Goal: Contribute content: Add original content to the website for others to see

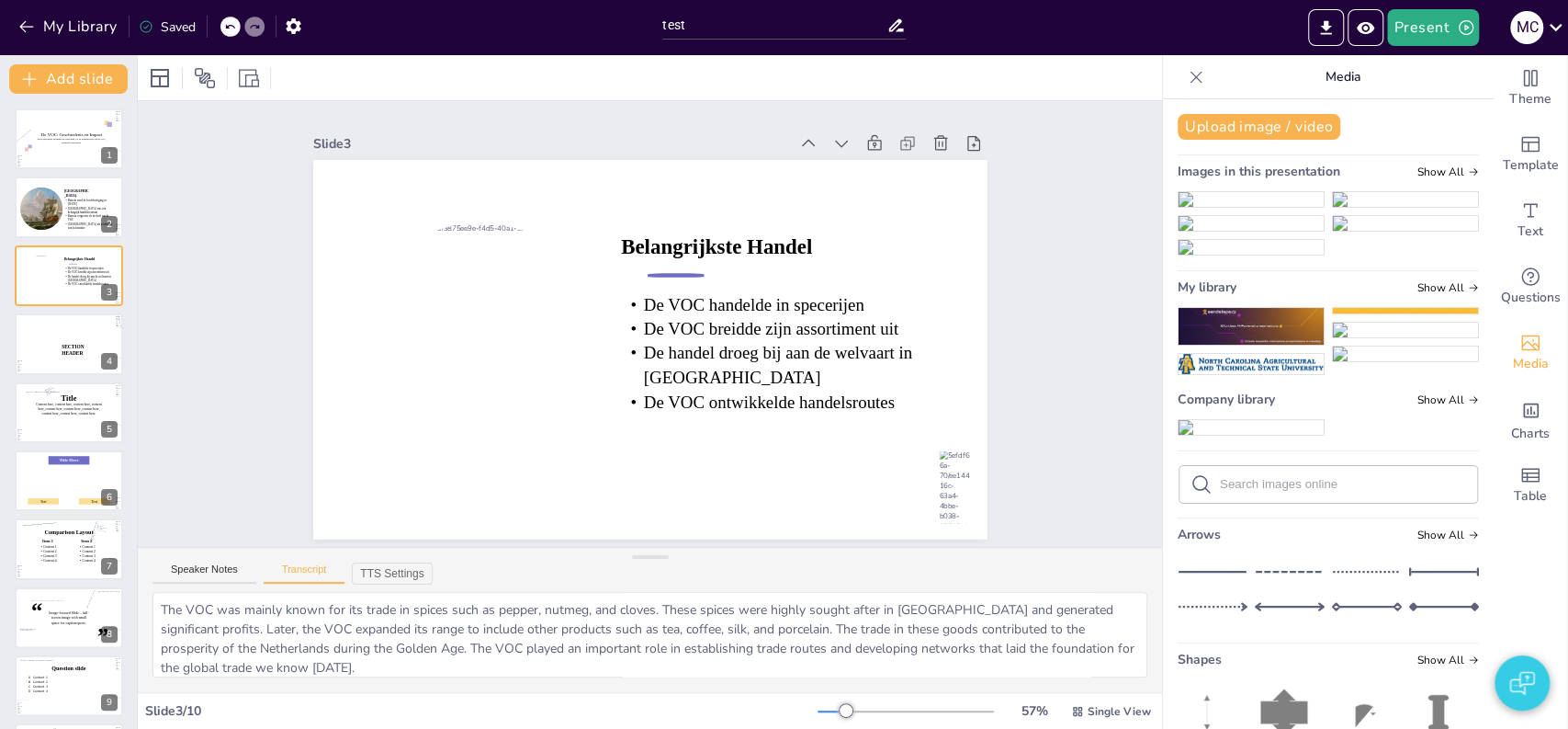
scroll to position [952, 0]
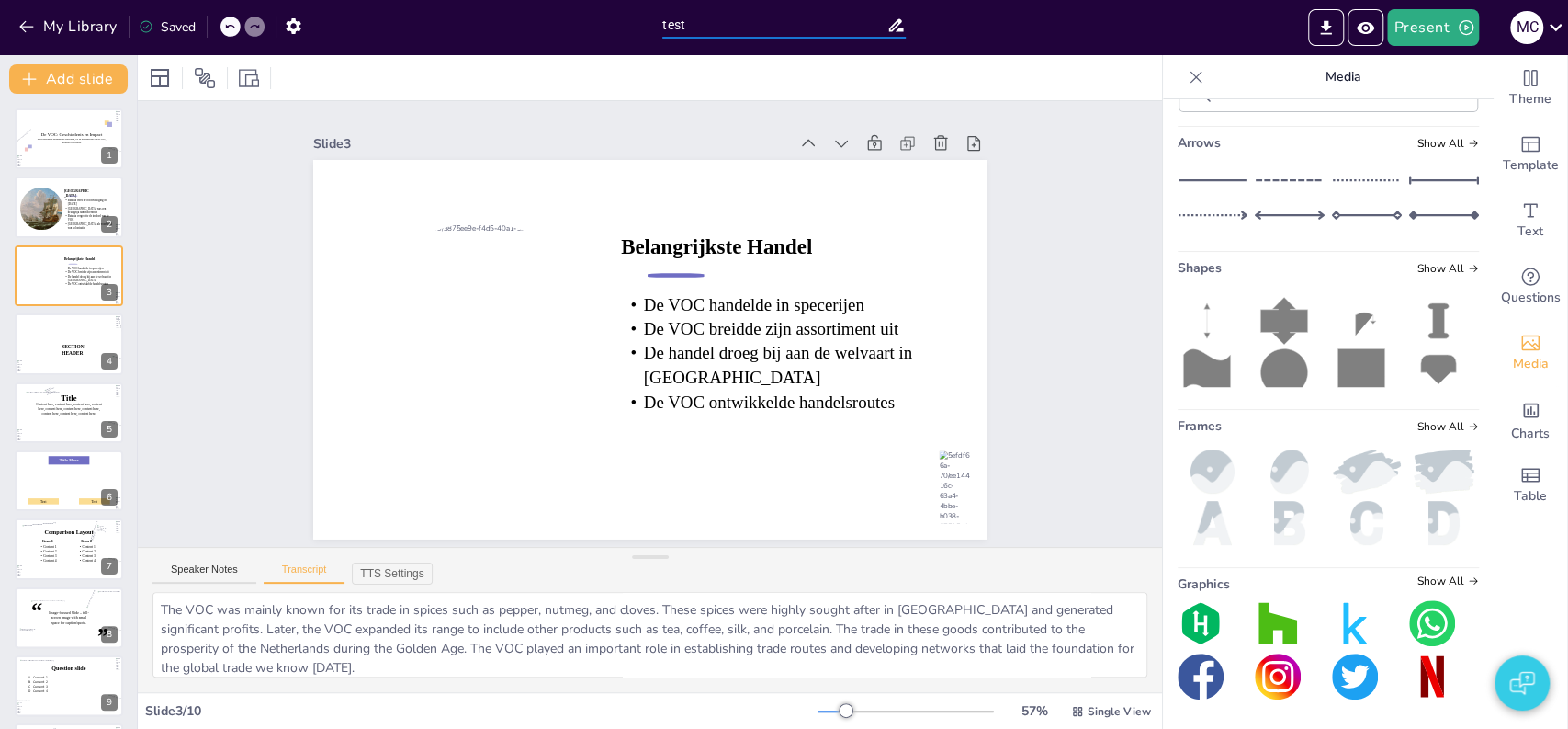
click at [766, 32] on input "test" at bounding box center [774, 25] width 224 height 27
type input "VOC"
click at [619, 80] on div at bounding box center [650, 77] width 1024 height 45
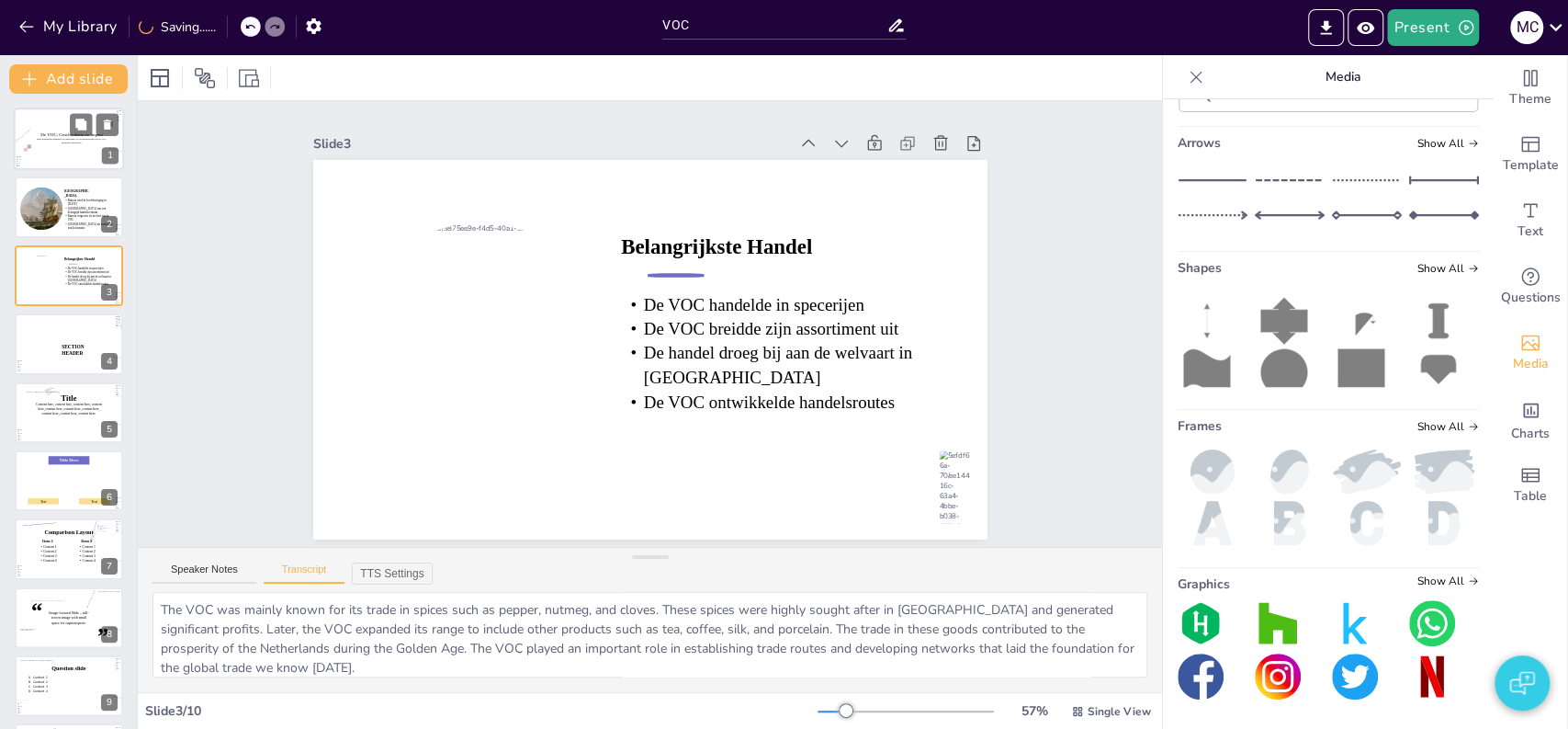
click at [73, 141] on icon at bounding box center [72, 140] width 72 height 7
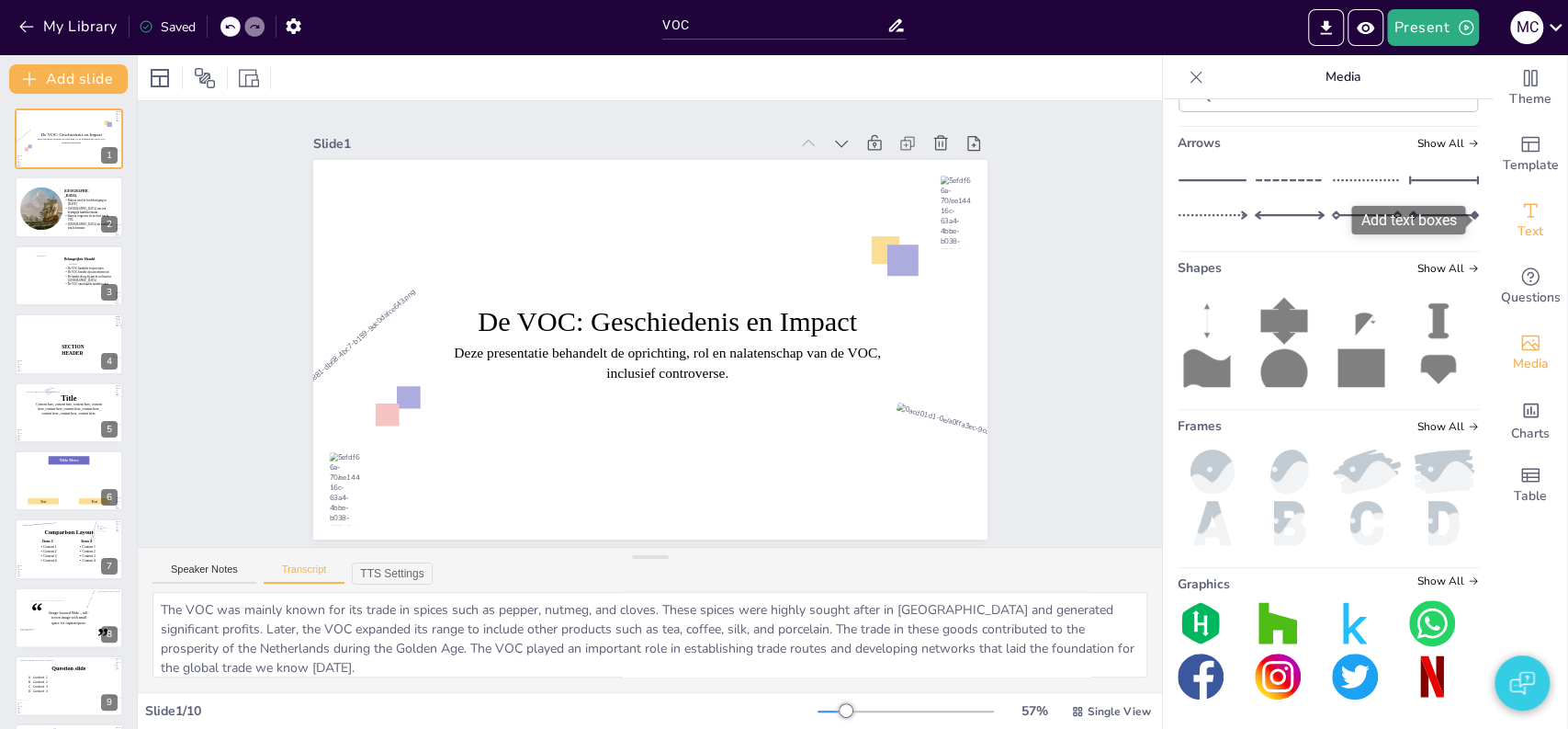
click at [1519, 223] on span "Text" at bounding box center [1531, 232] width 26 height 20
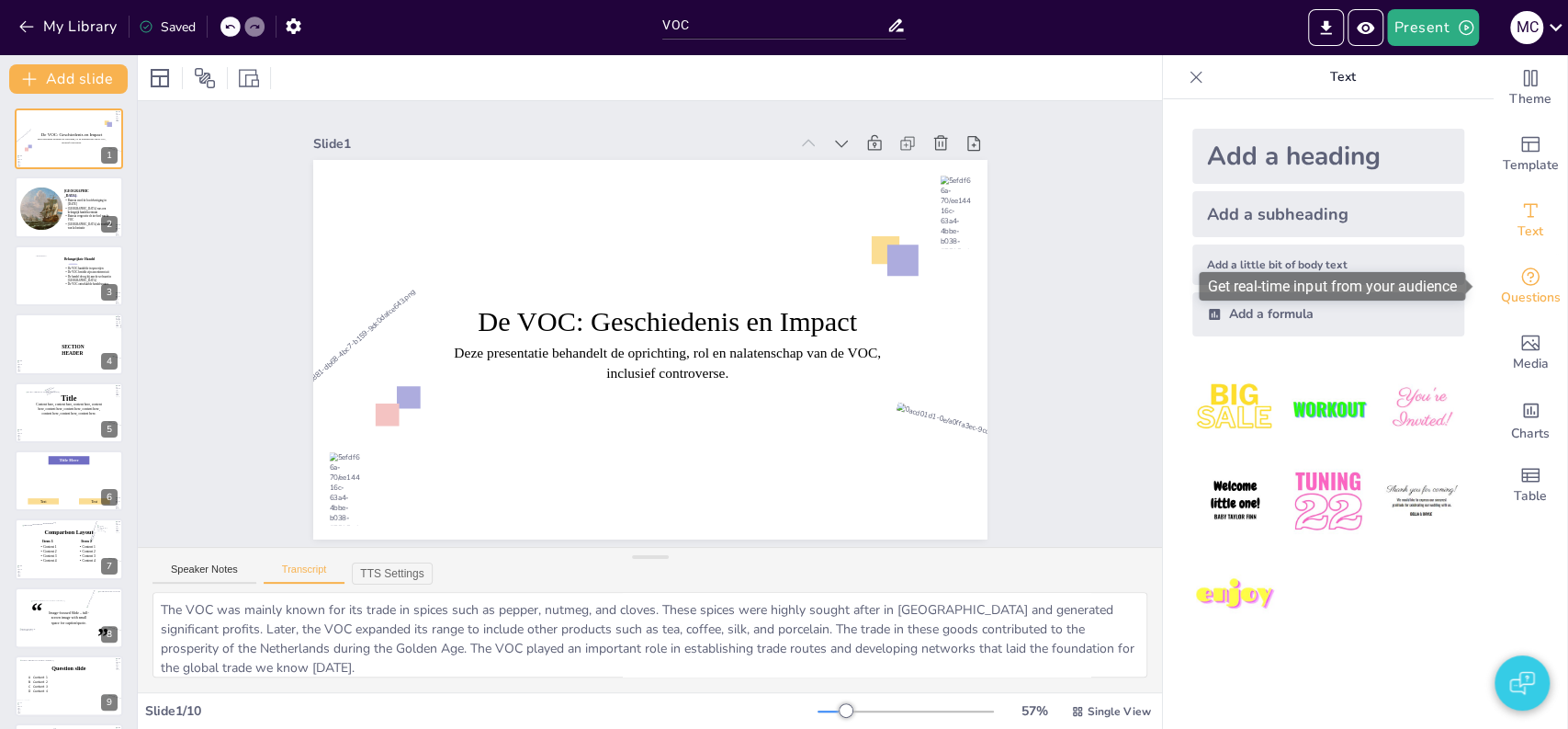
click at [1519, 287] on span "Questions" at bounding box center [1531, 298] width 59 height 20
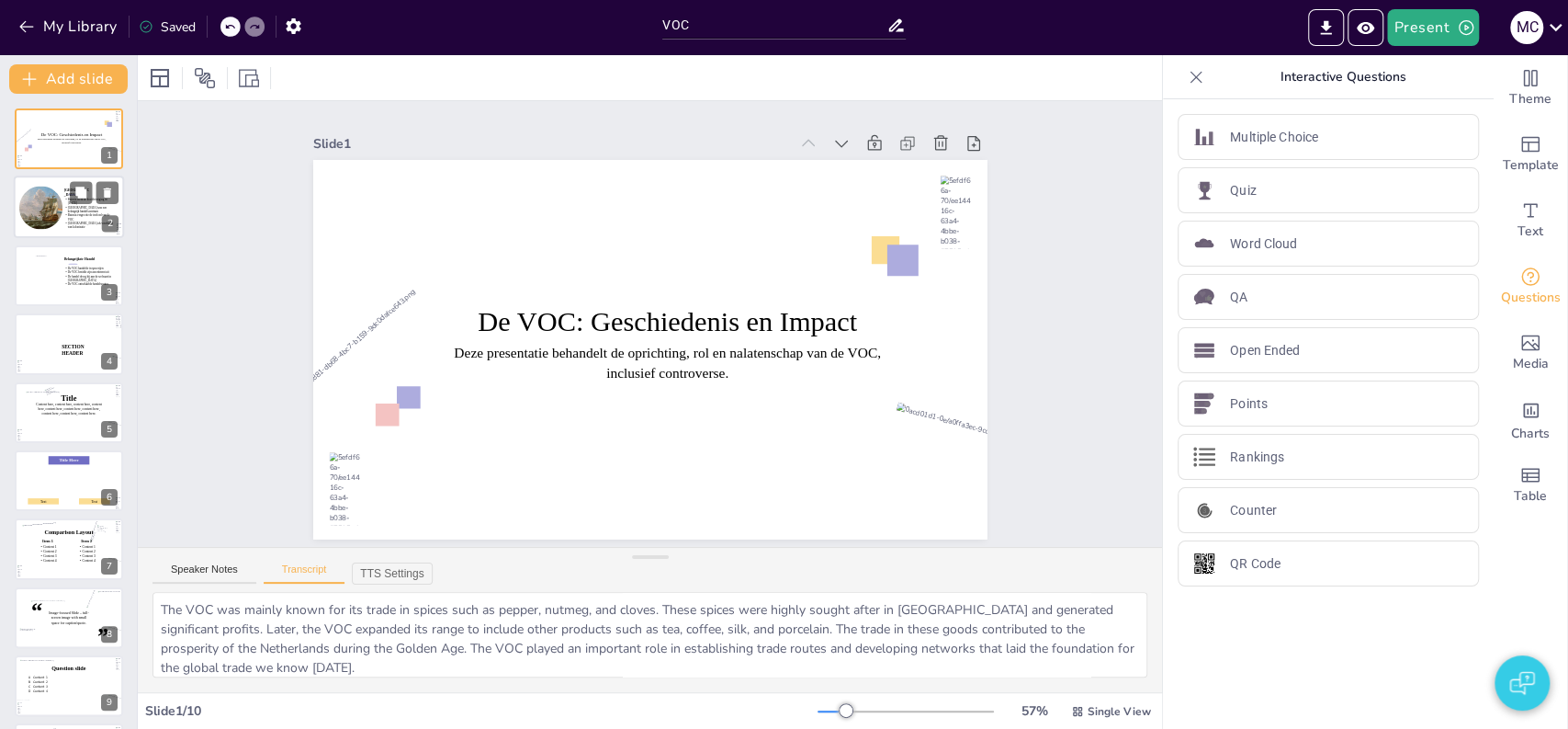
click at [66, 222] on div at bounding box center [69, 212] width 115 height 78
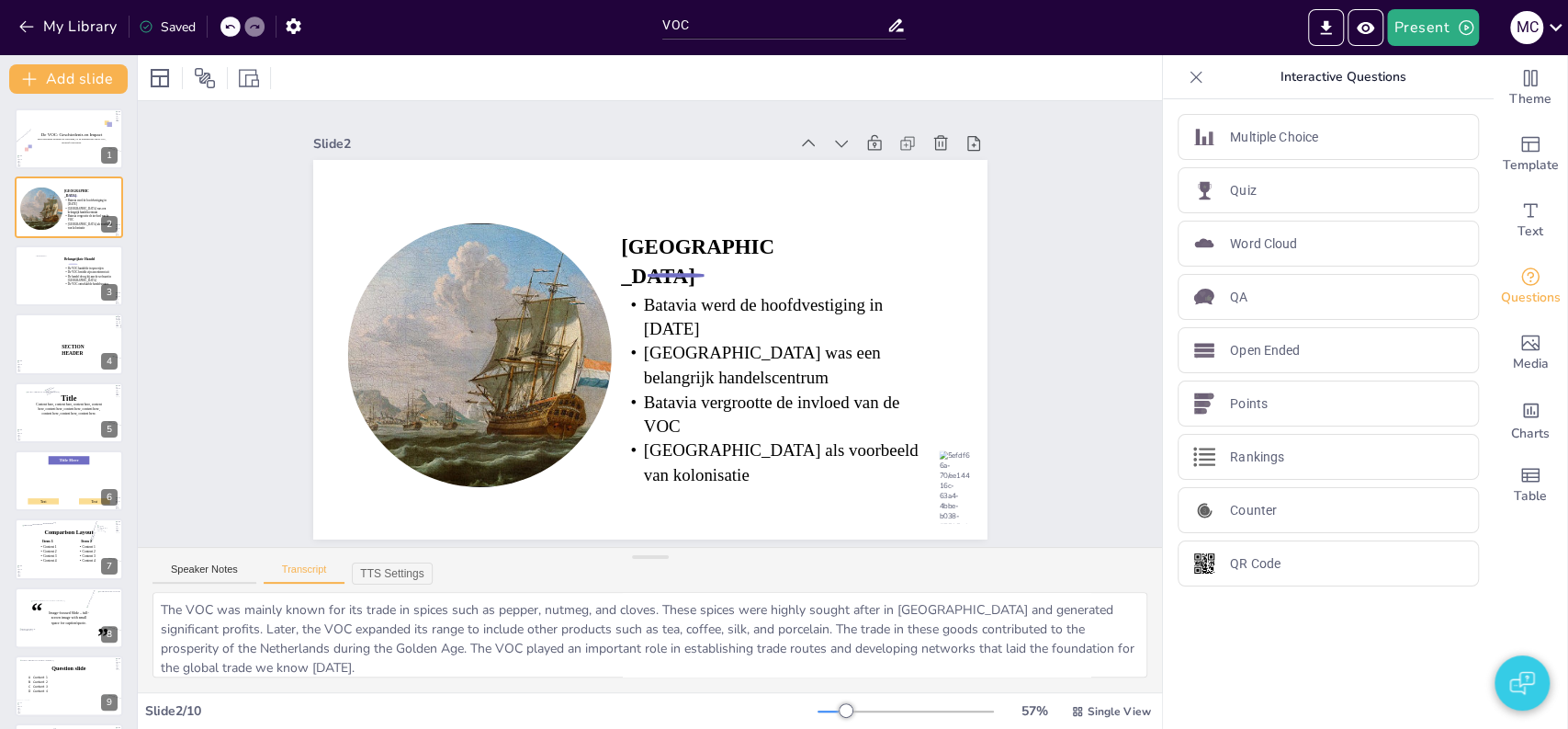
click at [1047, 272] on div "Slide 1 De VOC: Geschiedenis en Impact Deze presentatie behandelt de oprichting…" at bounding box center [650, 324] width 1024 height 445
click at [1362, 27] on icon "Preview Presentation" at bounding box center [1364, 27] width 18 height 12
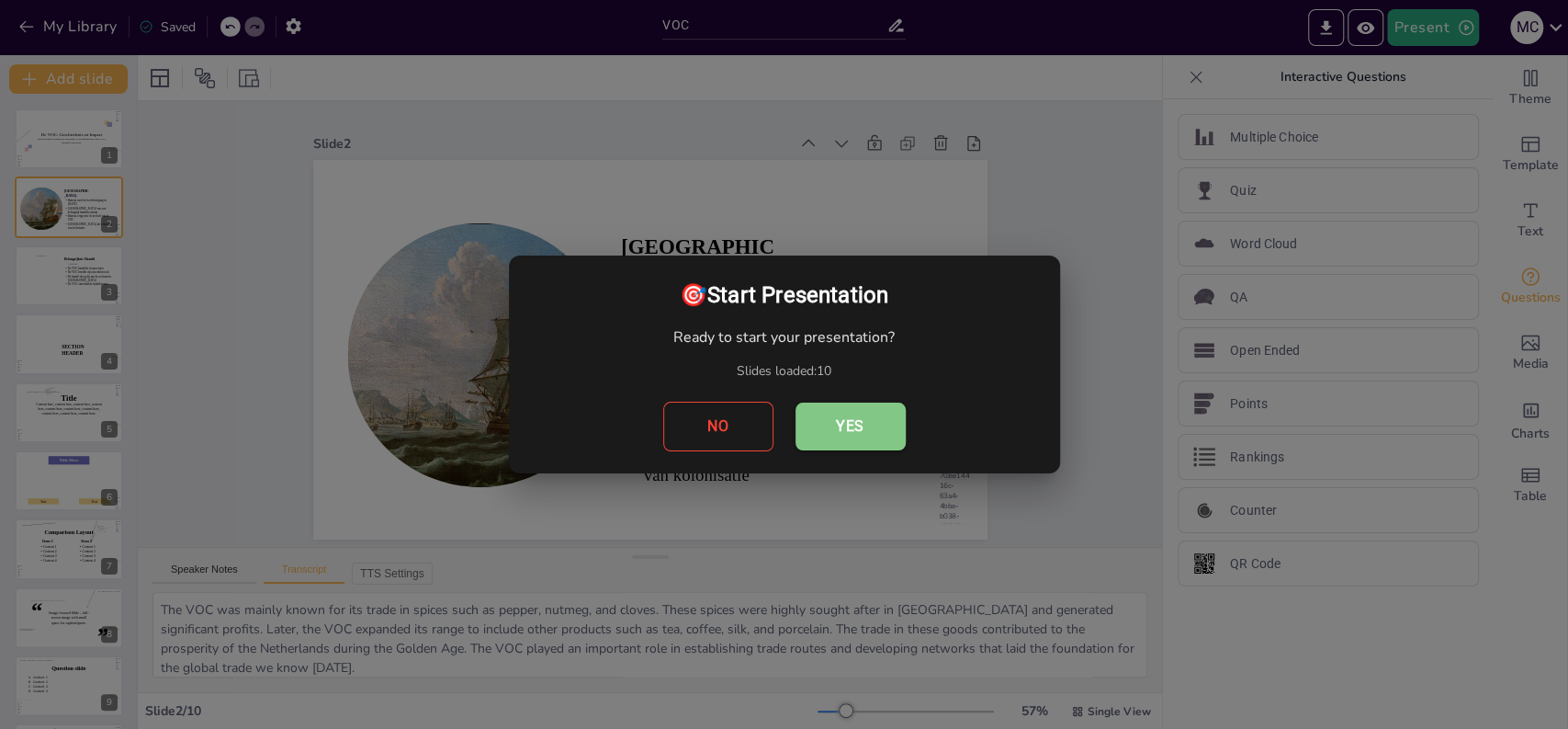
click at [857, 418] on button "Yes" at bounding box center [850, 426] width 111 height 47
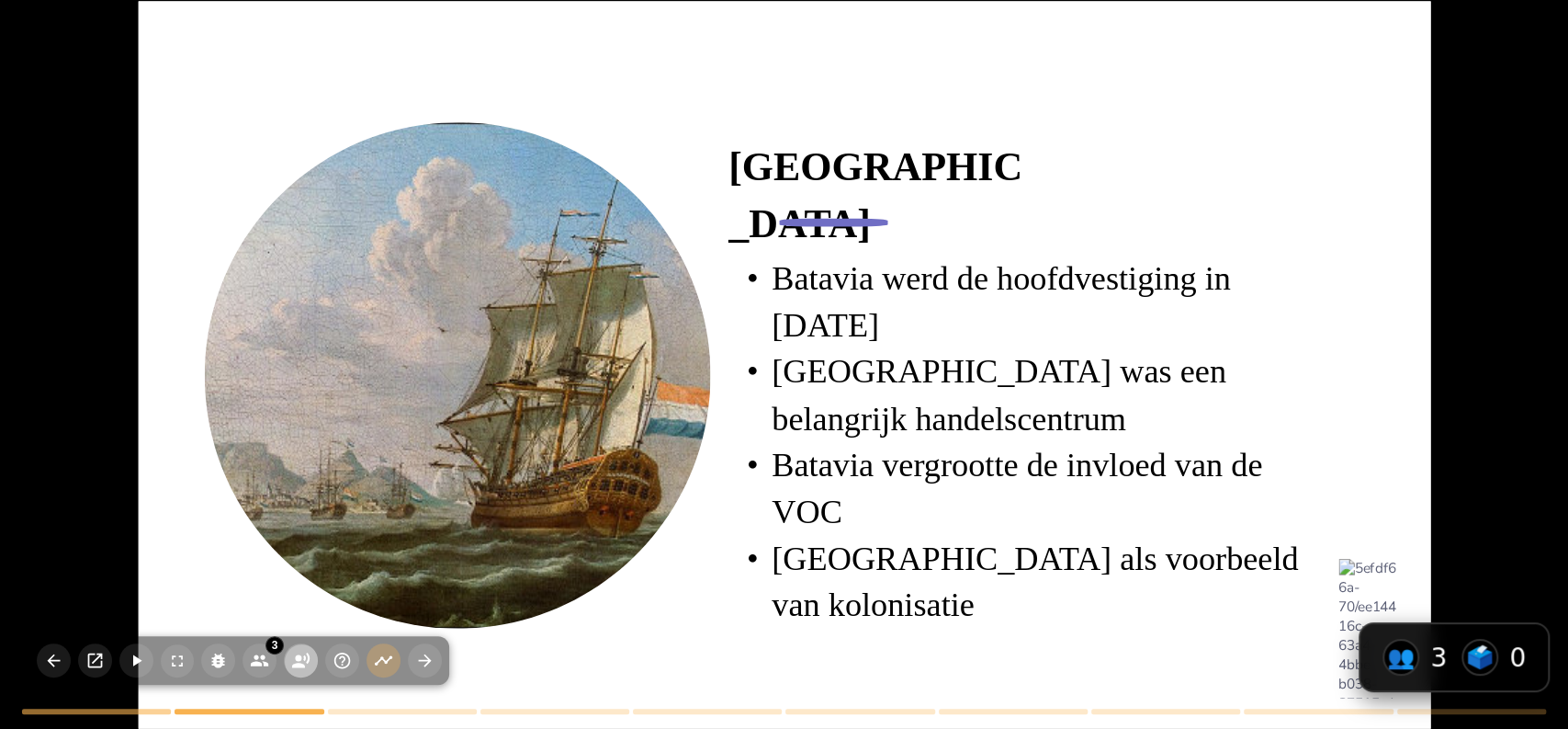
click at [295, 656] on icon "button" at bounding box center [300, 660] width 20 height 20
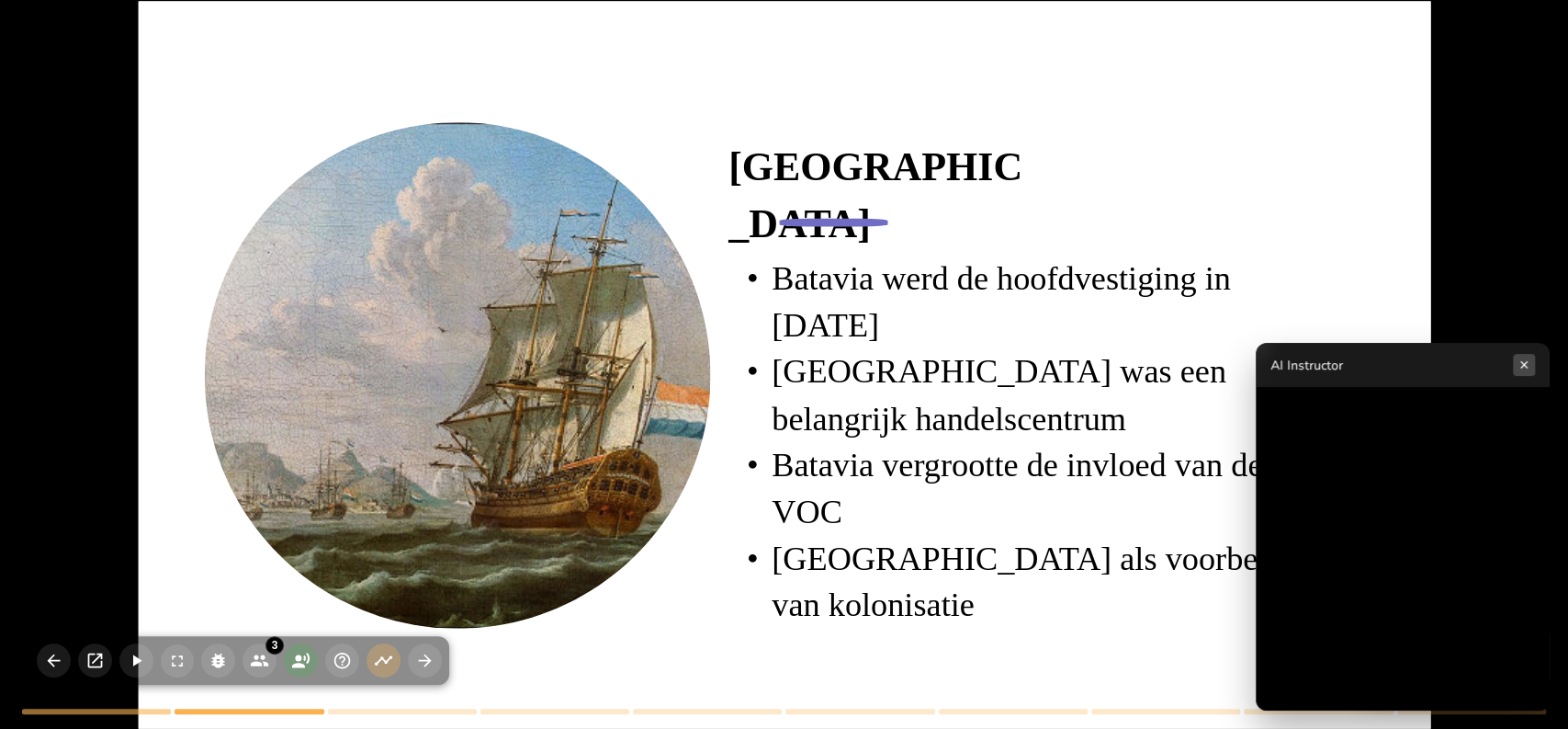
click at [1524, 365] on button "×" at bounding box center [1524, 365] width 22 height 22
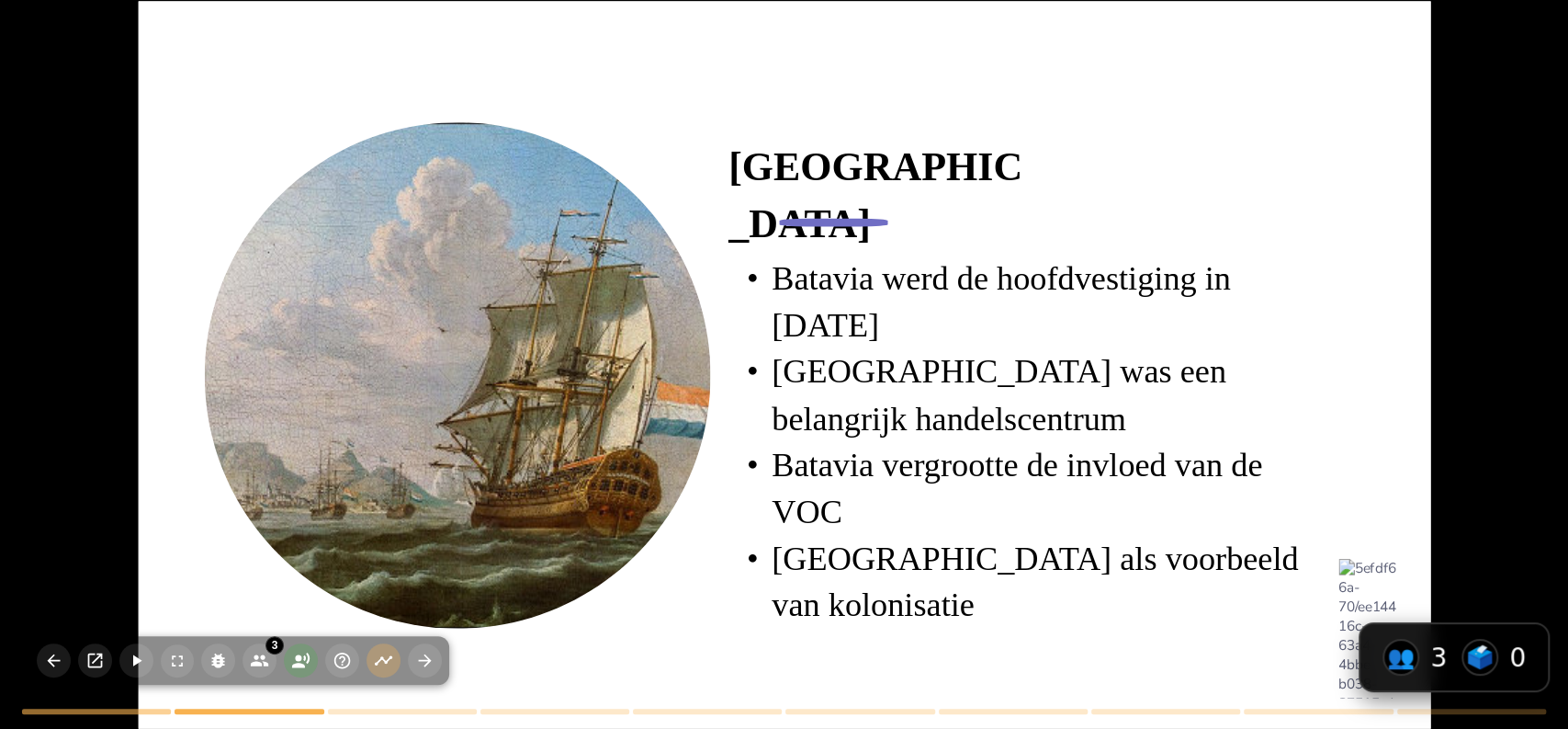
click at [417, 210] on div at bounding box center [456, 375] width 672 height 507
click at [427, 656] on icon "button" at bounding box center [426, 661] width 13 height 13
click at [57, 658] on icon "button" at bounding box center [53, 660] width 20 height 20
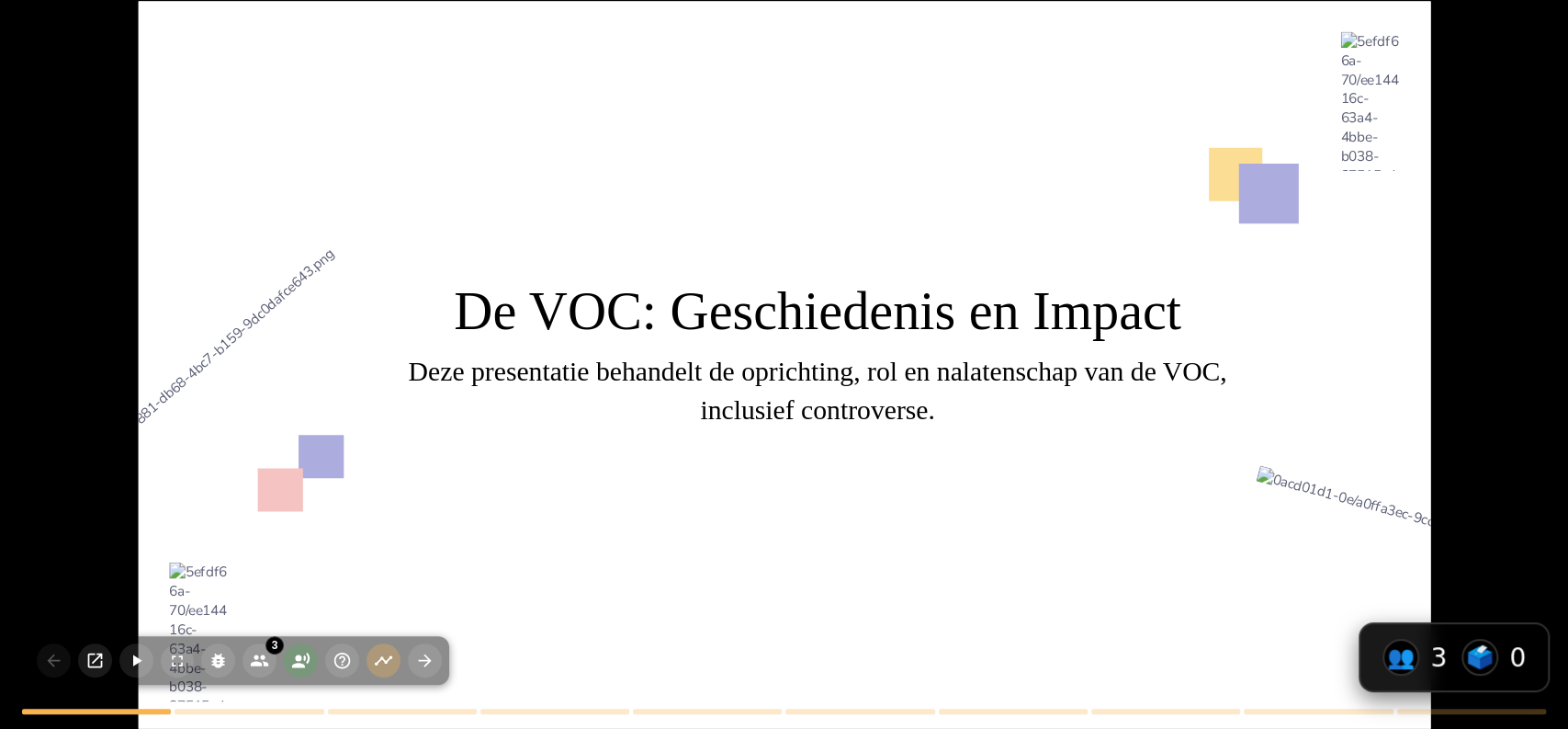
click at [182, 482] on div at bounding box center [799, 395] width 1548 height 1503
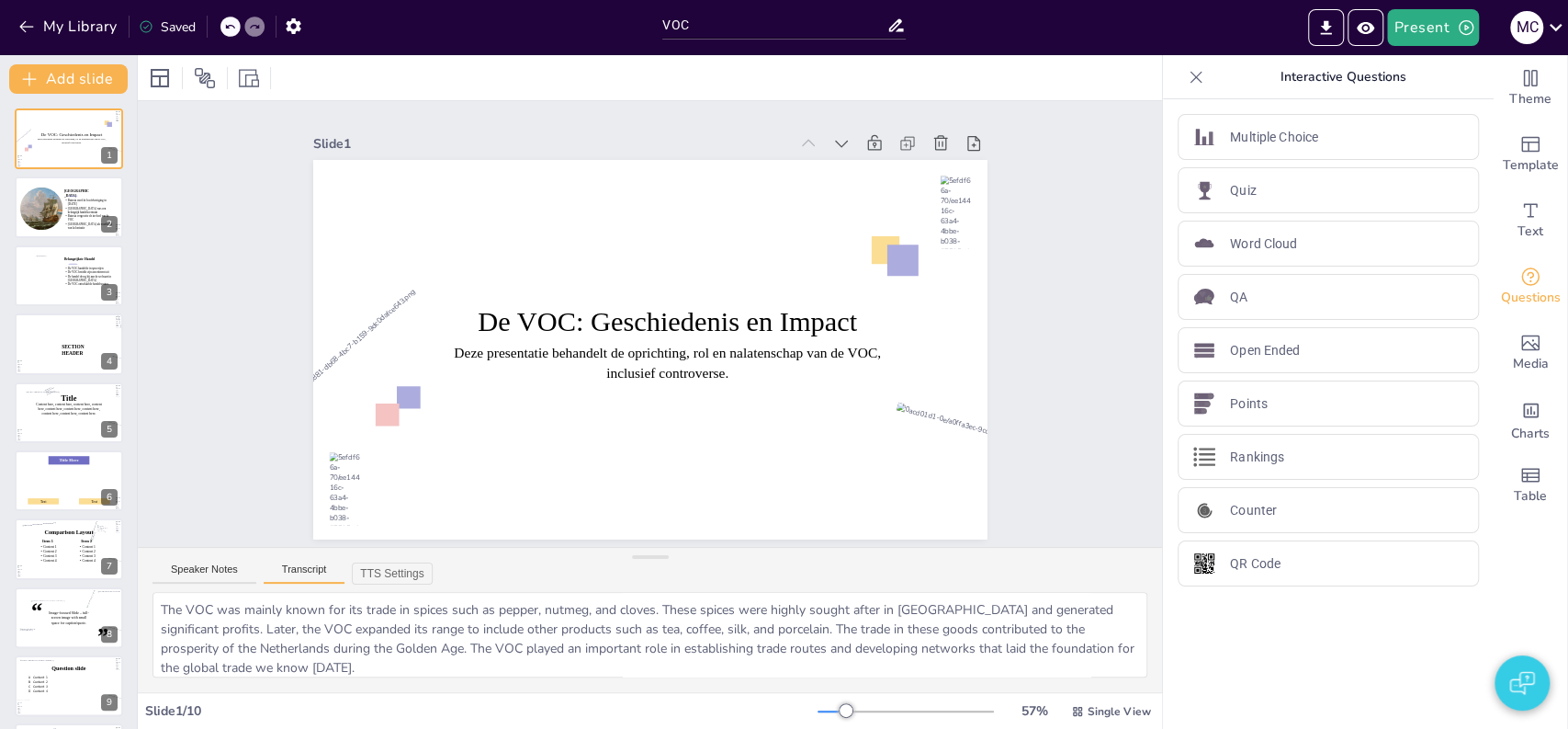
click at [299, 571] on button "Transcript" at bounding box center [305, 574] width 82 height 20
click at [66, 226] on div at bounding box center [69, 212] width 115 height 78
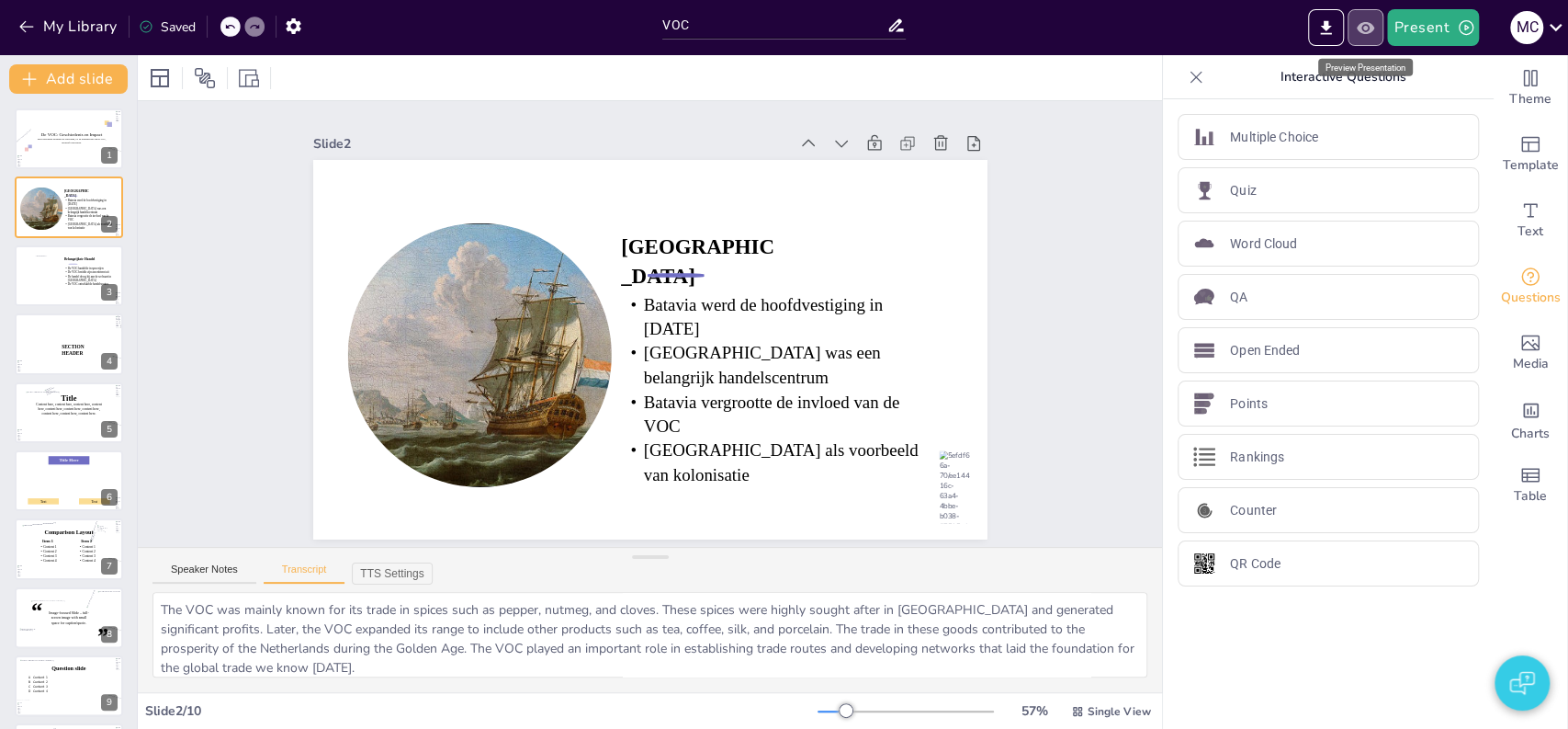
click at [1367, 31] on icon "Preview Presentation" at bounding box center [1365, 28] width 20 height 20
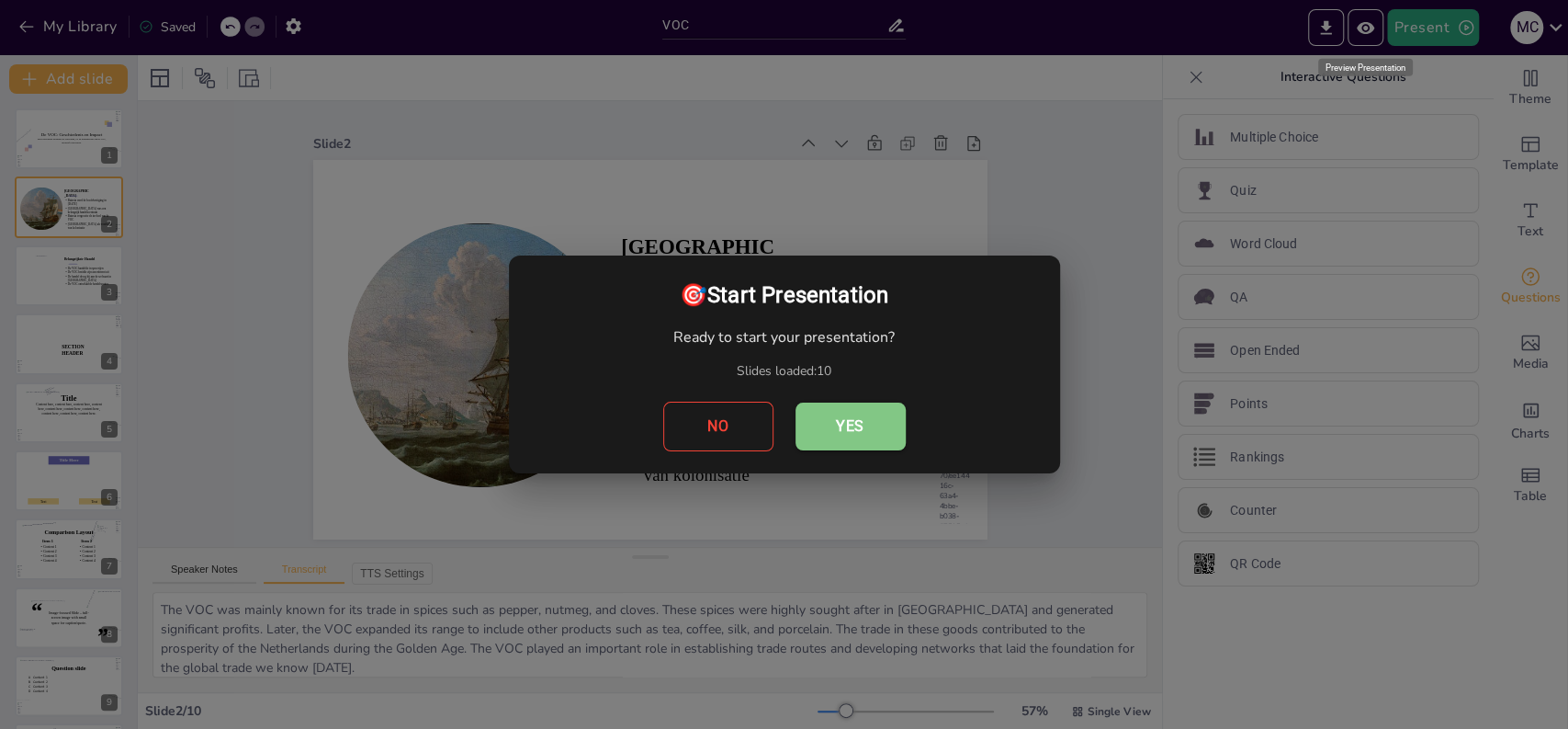
click at [825, 438] on button "Yes" at bounding box center [850, 426] width 111 height 47
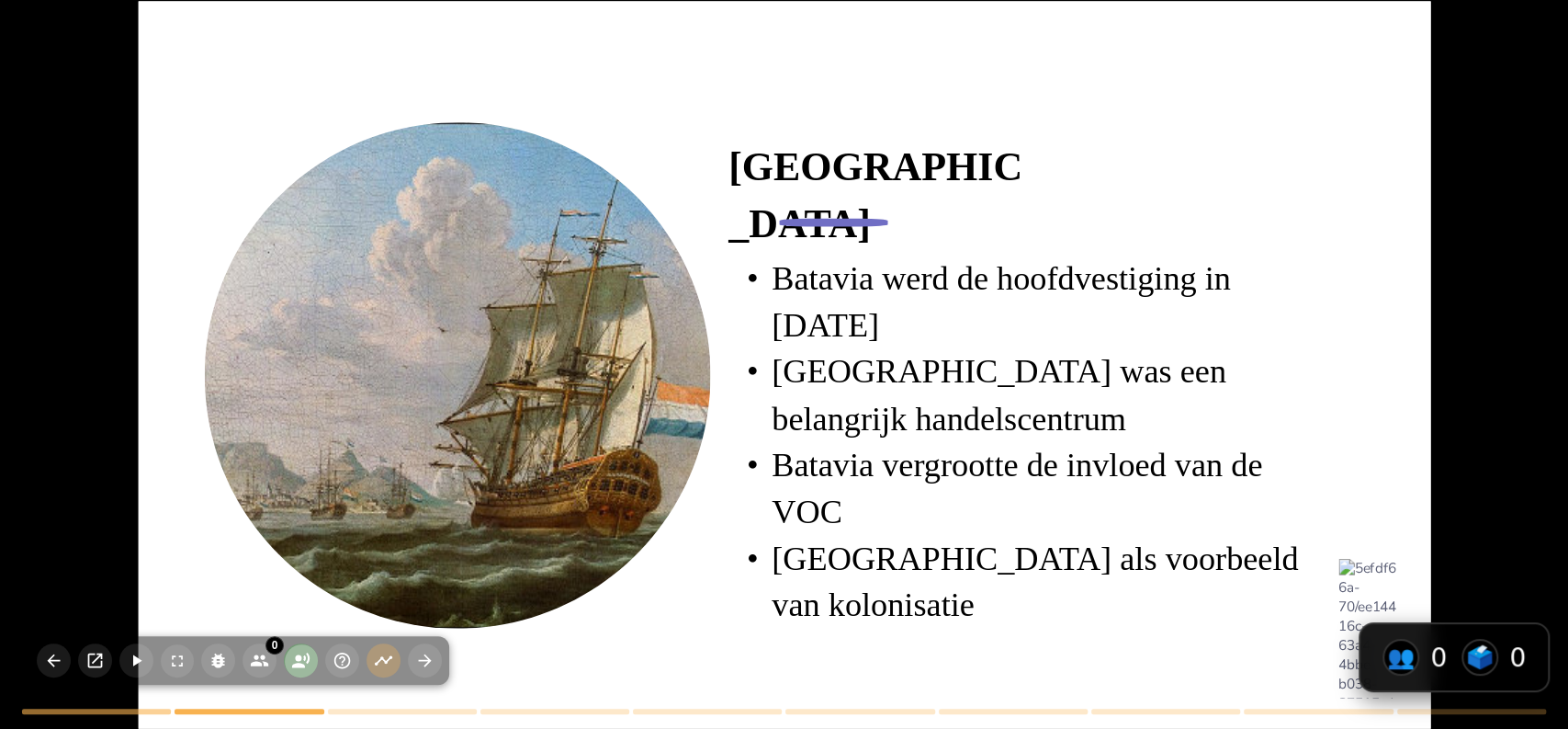
click at [306, 656] on icon "button" at bounding box center [300, 660] width 20 height 20
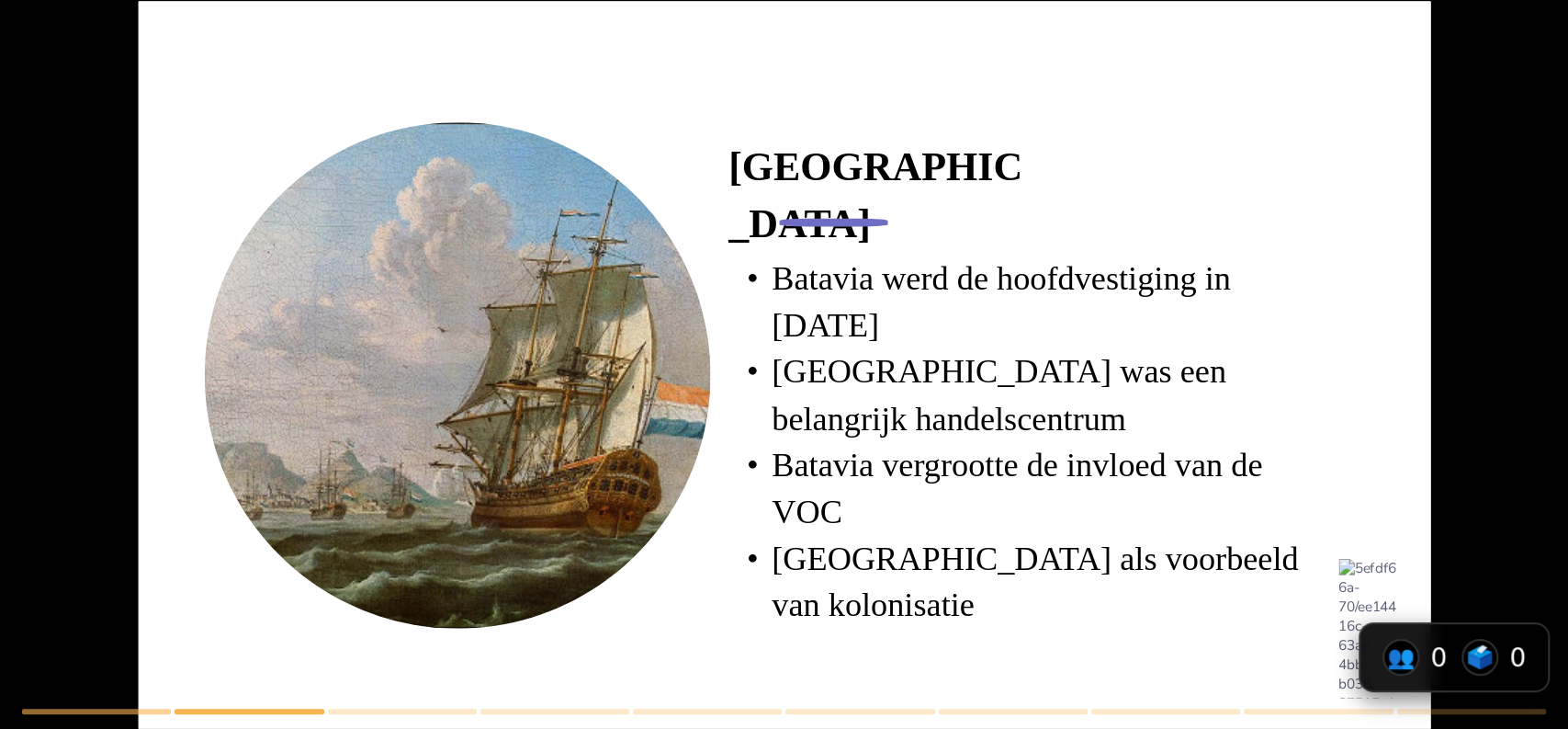
click at [306, 656] on div at bounding box center [778, 416] width 1344 height 914
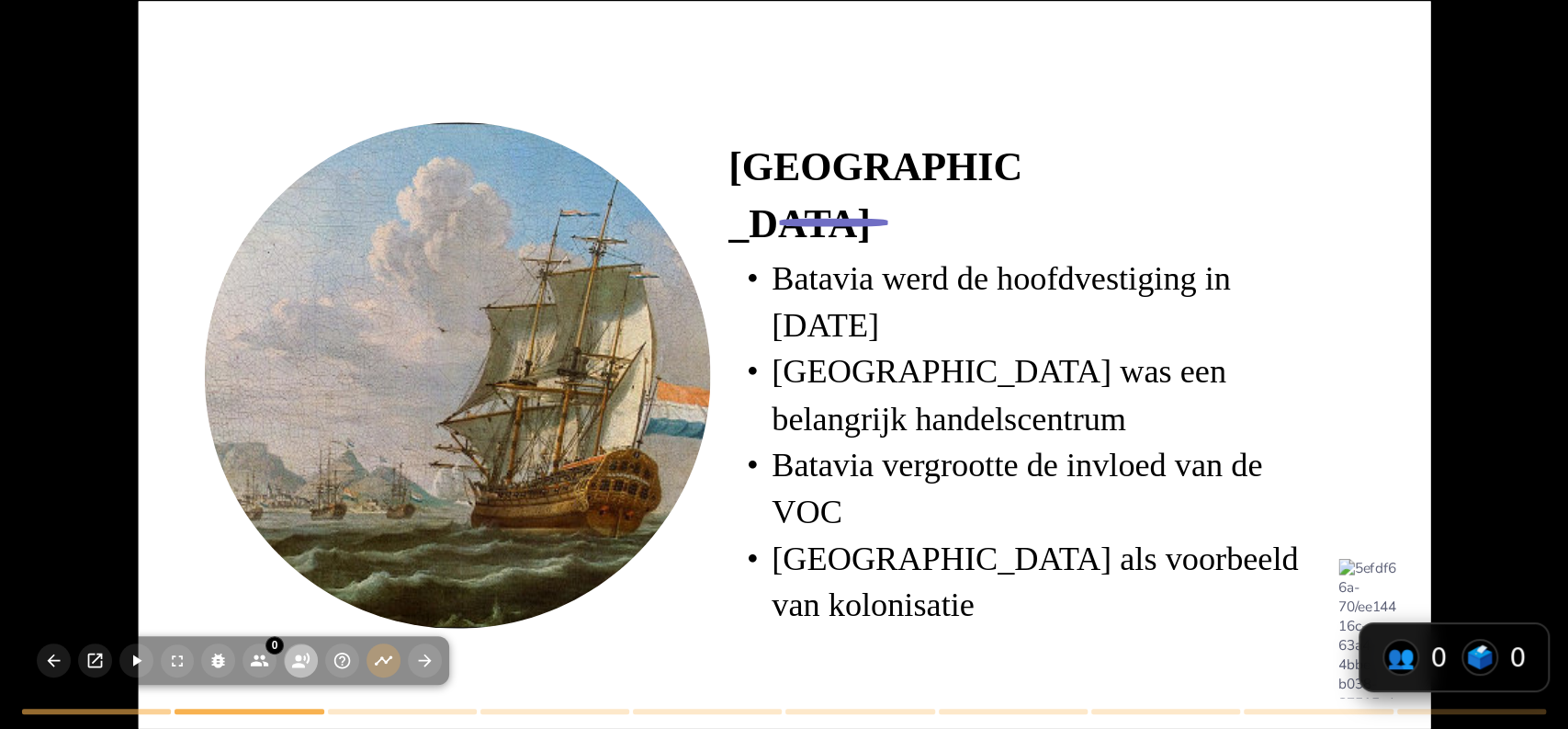
click at [298, 658] on circle "button" at bounding box center [297, 657] width 7 height 7
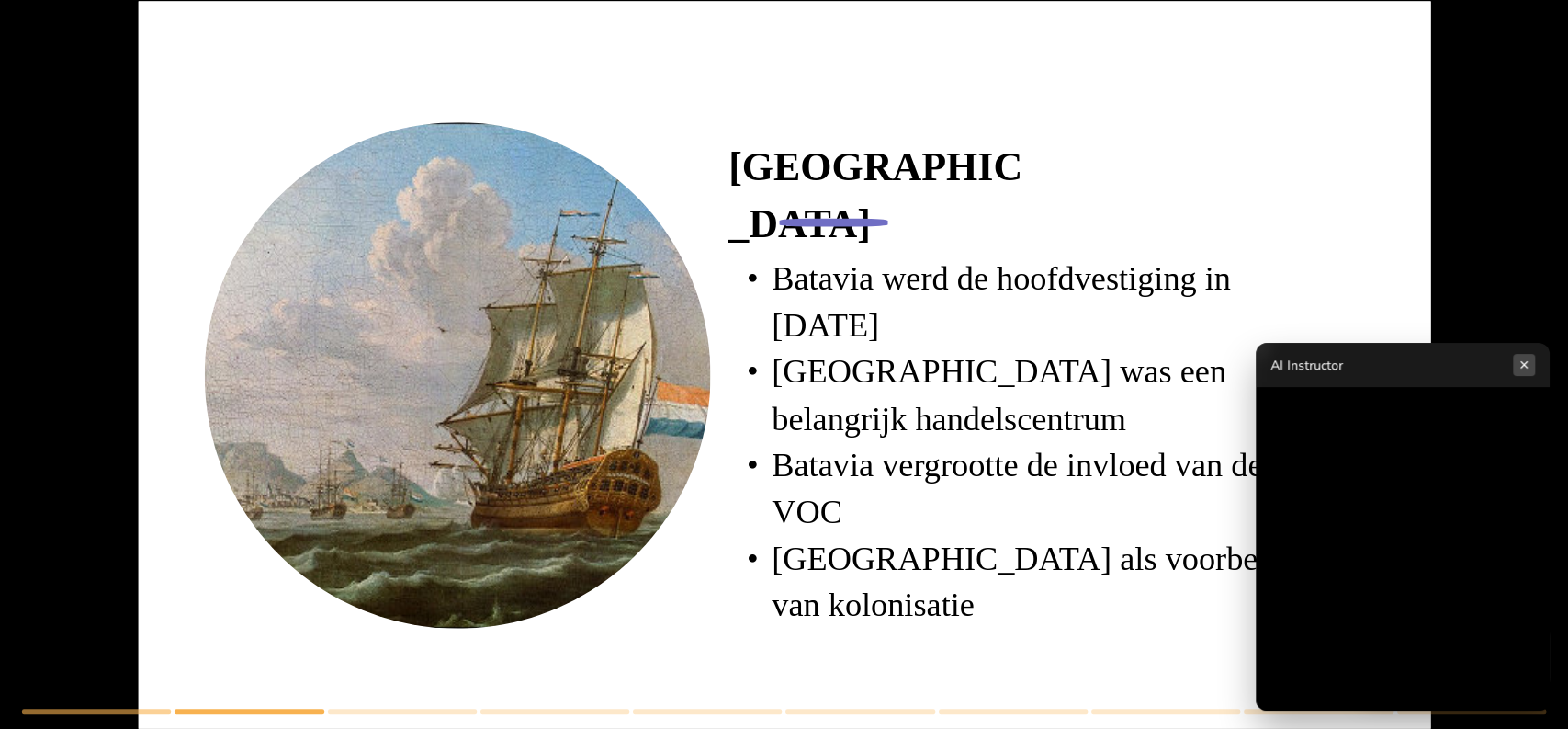
click at [1528, 365] on button "×" at bounding box center [1524, 365] width 22 height 22
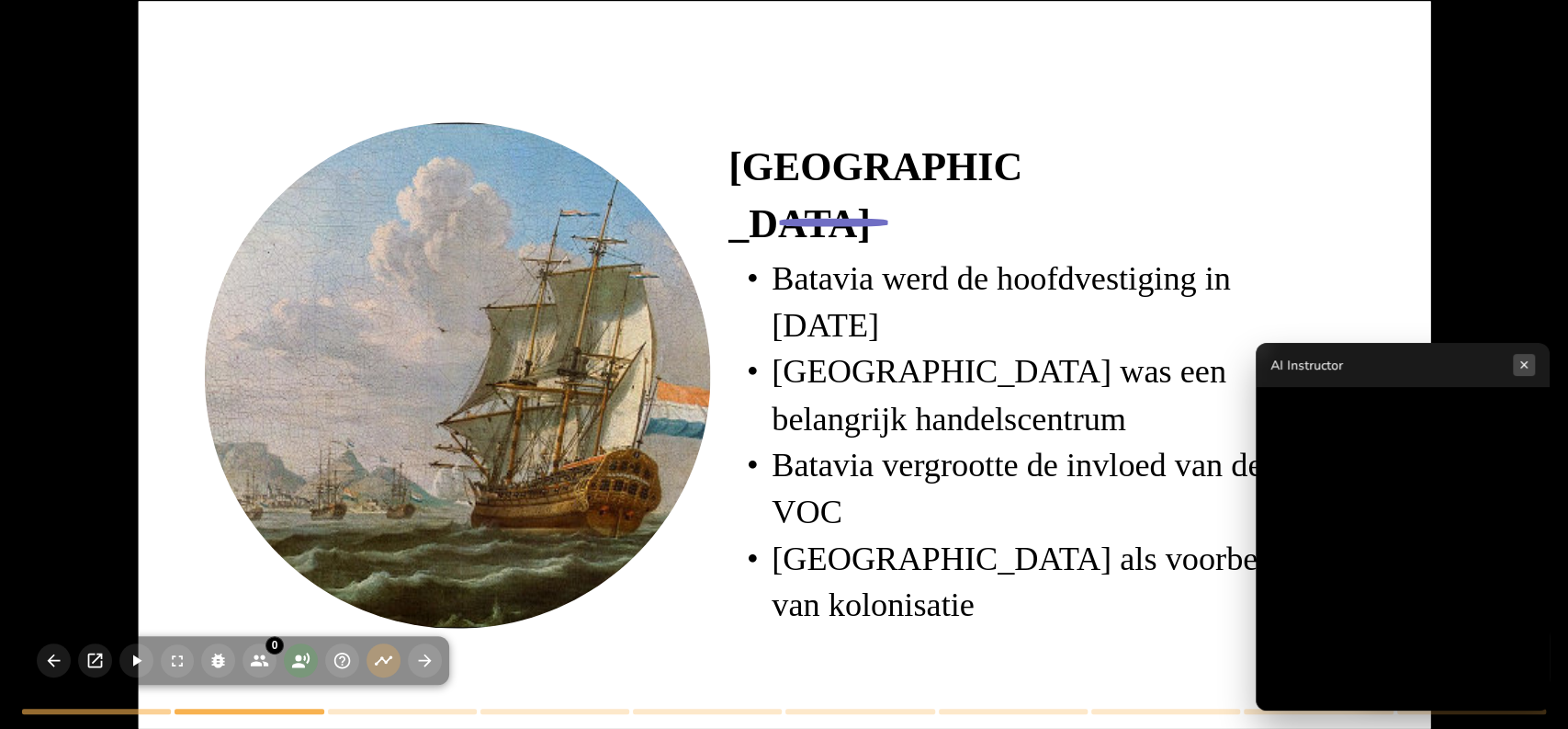
click at [1522, 363] on button "×" at bounding box center [1524, 365] width 22 height 22
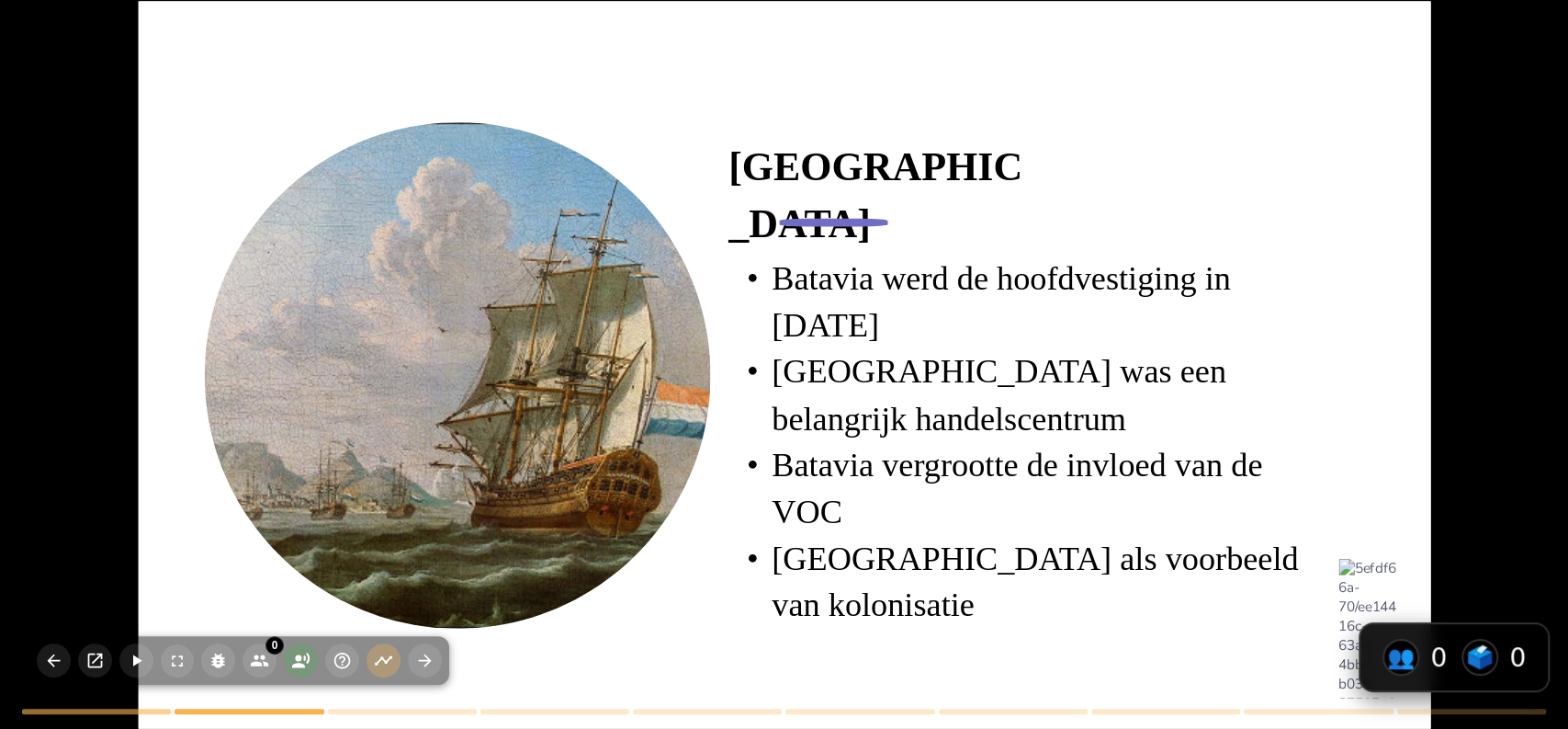
click at [214, 230] on div at bounding box center [456, 375] width 507 height 507
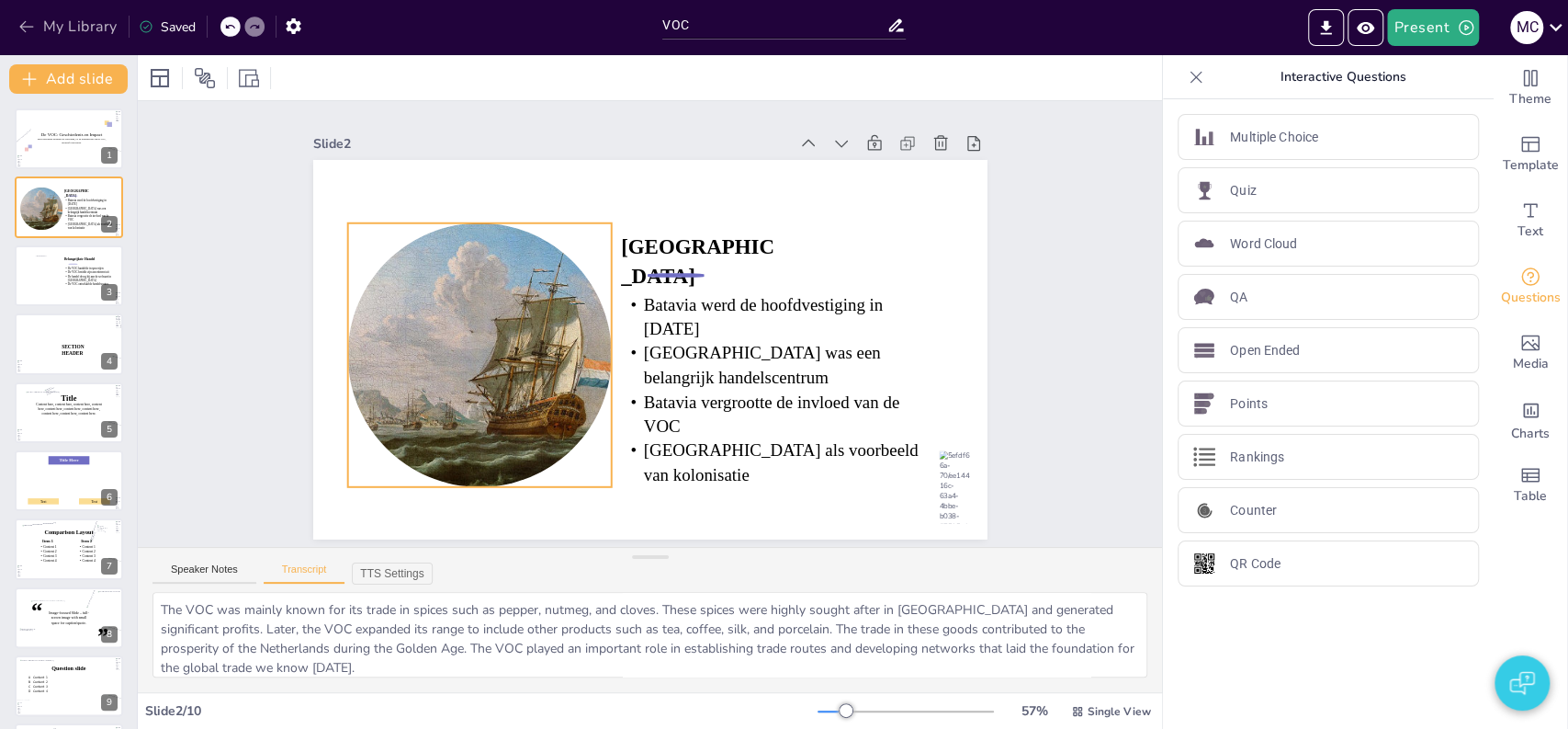
click at [44, 27] on button "My Library" at bounding box center [70, 27] width 112 height 30
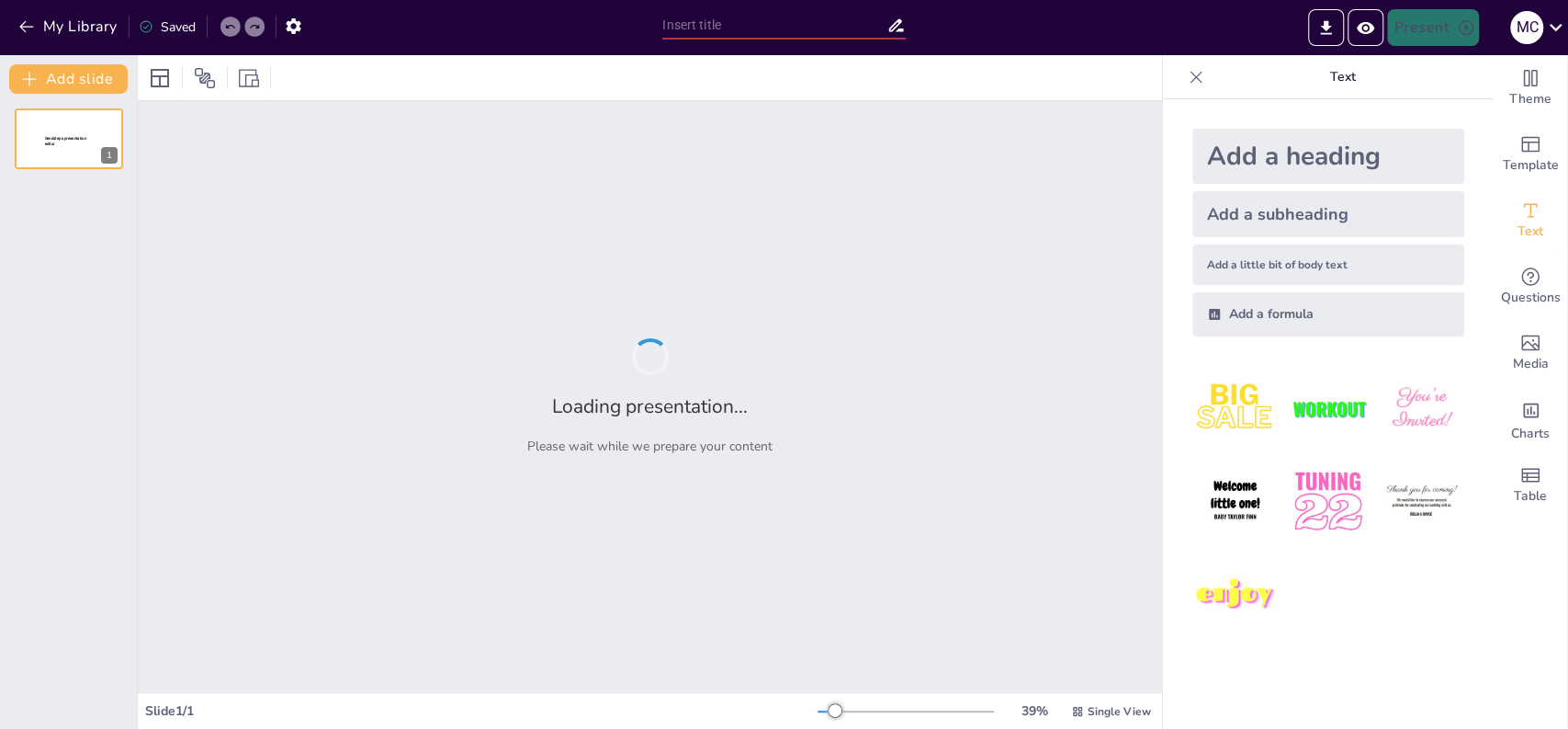
type input "VO"
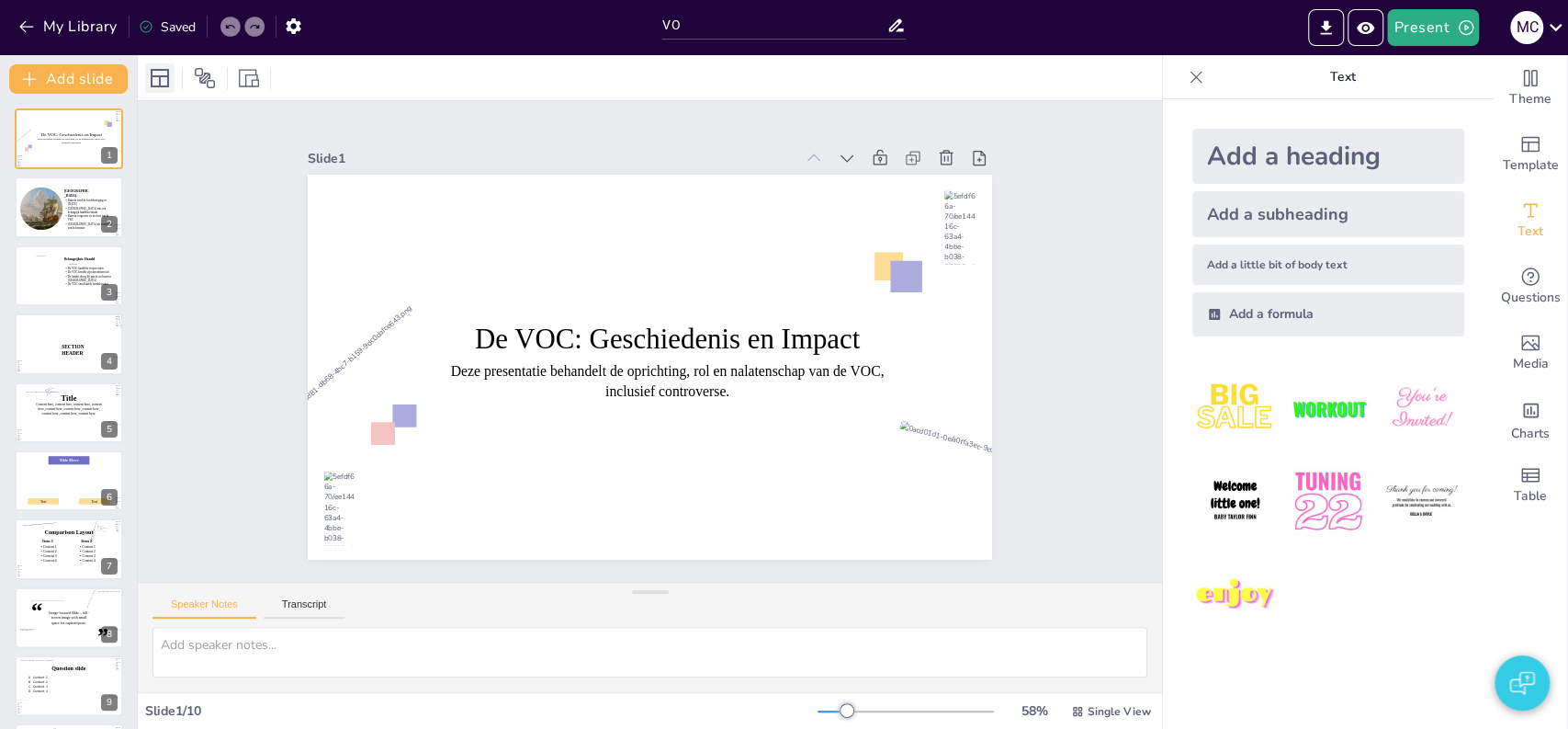
click at [157, 77] on icon at bounding box center [160, 78] width 22 height 22
click at [207, 77] on icon at bounding box center [205, 78] width 20 height 20
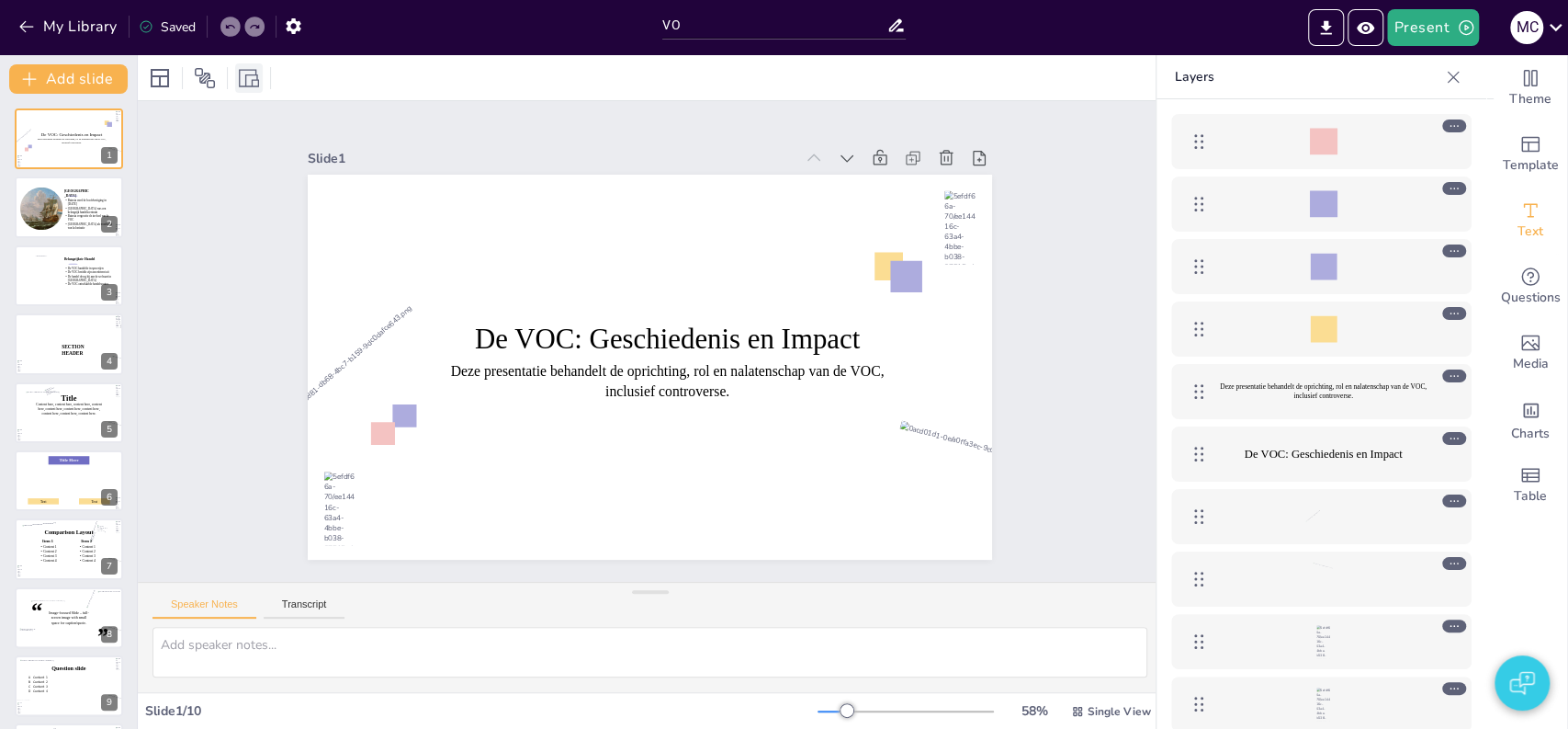
click at [245, 79] on icon at bounding box center [249, 77] width 20 height 18
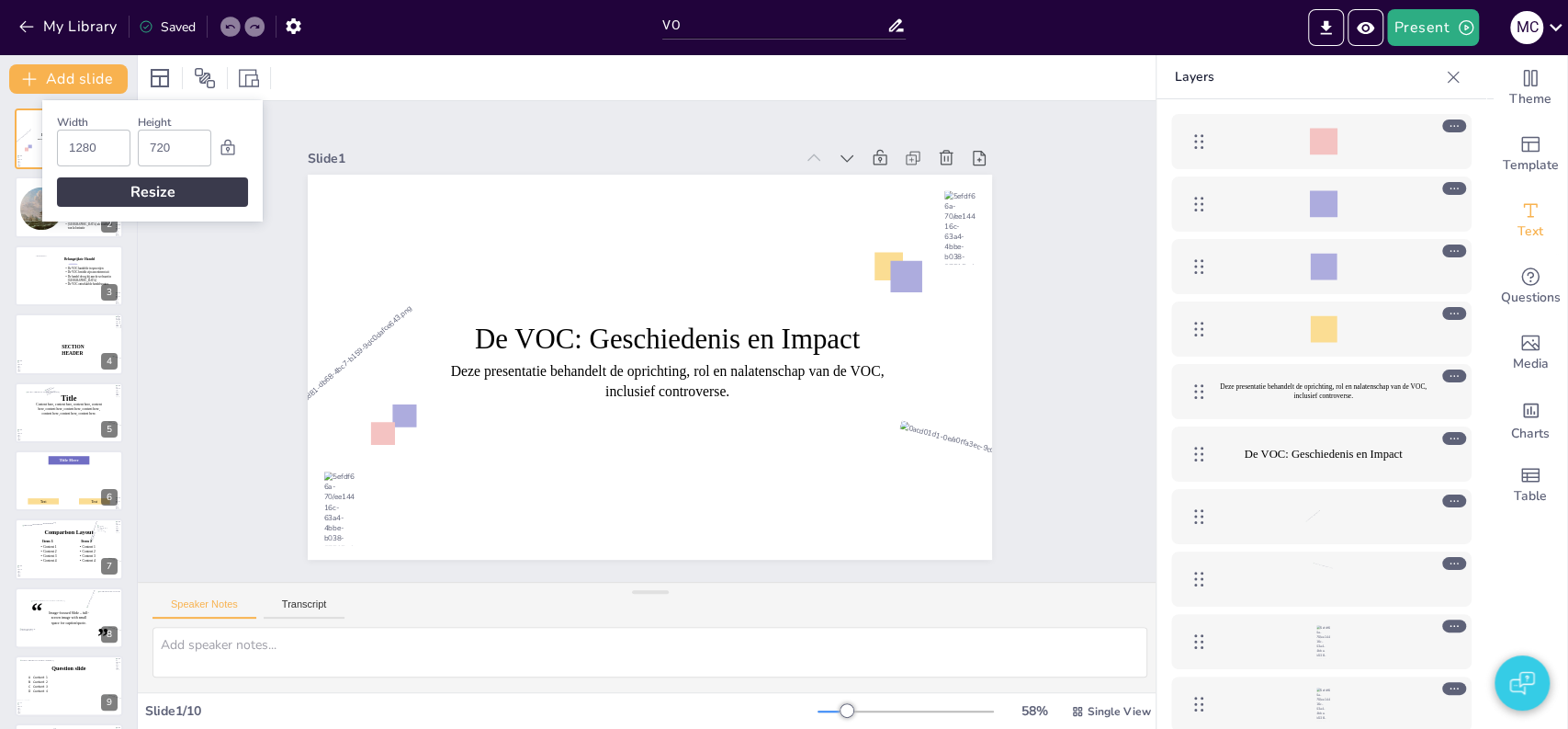
click at [236, 440] on div "Slide 1 De VOC: Geschiedenis en Impact Deze presentatie behandelt de oprichting…" at bounding box center [651, 341] width 1070 height 586
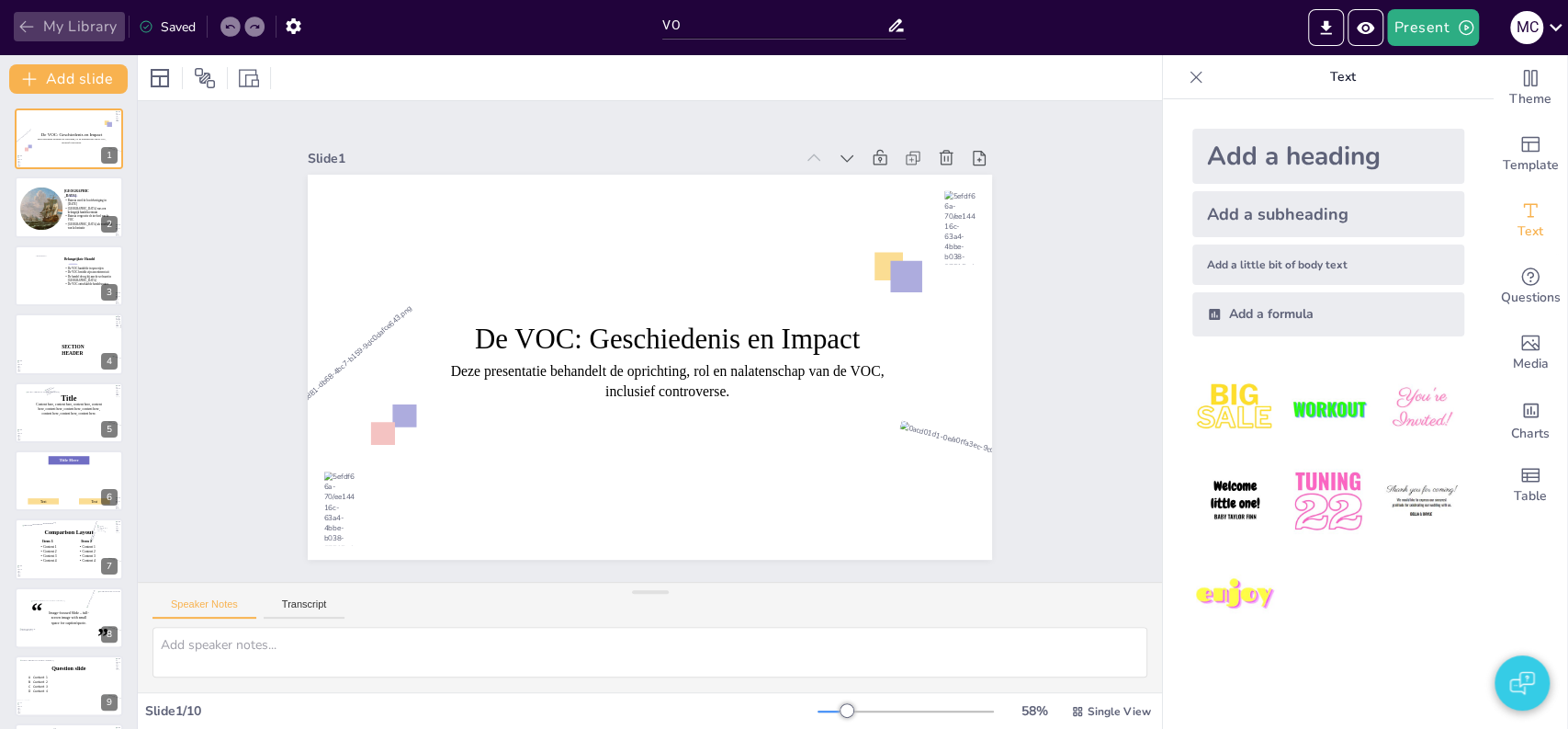
click at [76, 28] on button "My Library" at bounding box center [70, 27] width 112 height 30
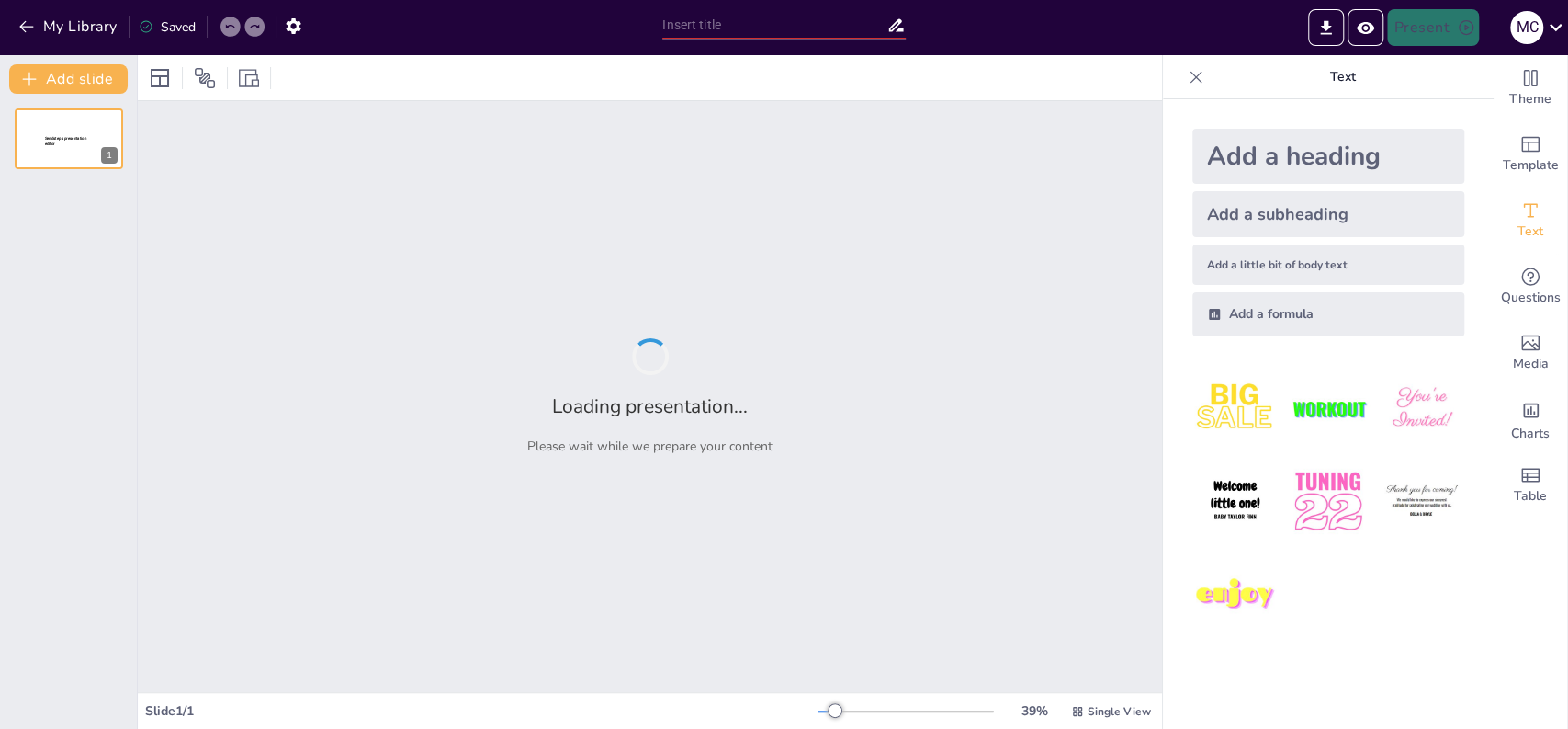
type input "test"
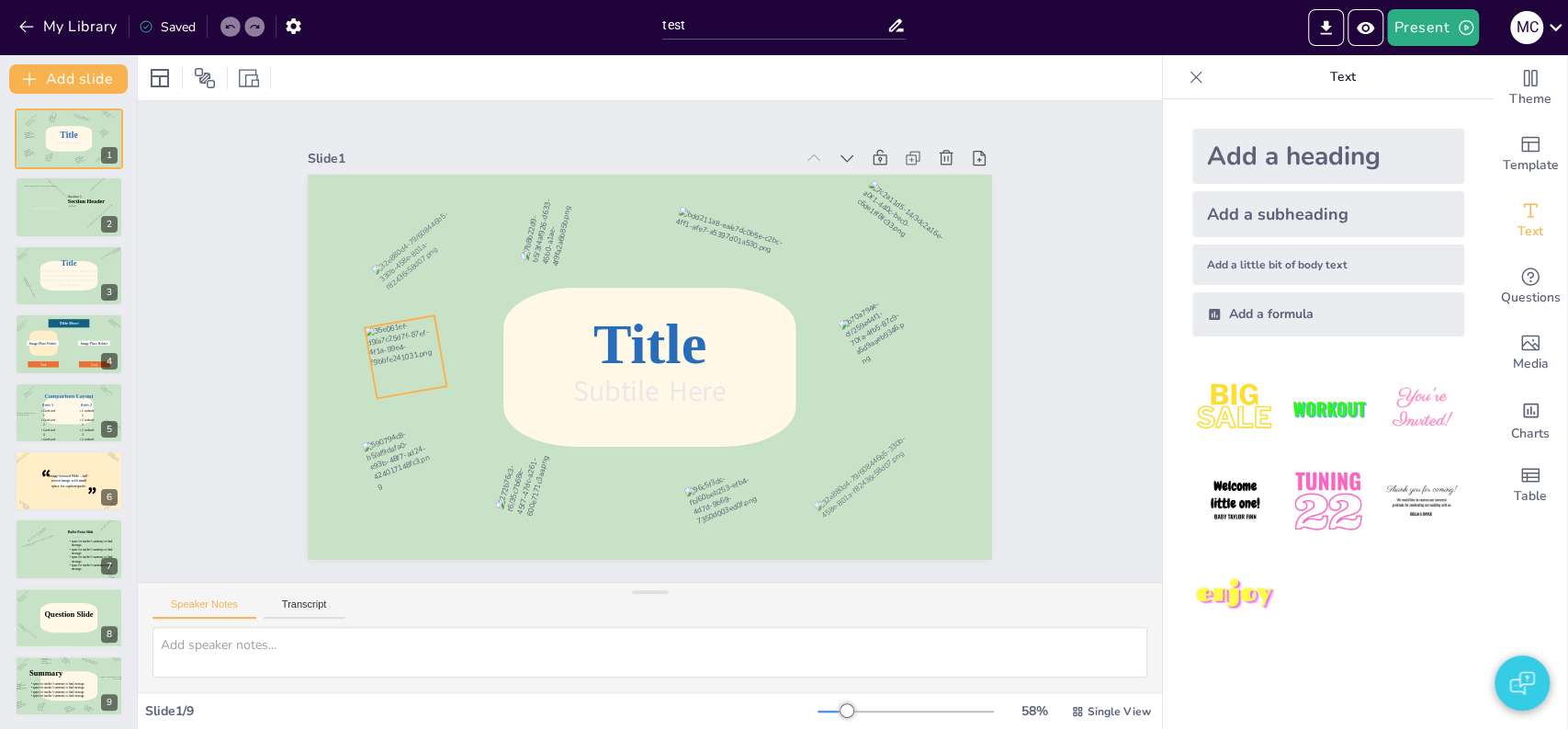
click at [388, 343] on div at bounding box center [405, 356] width 82 height 83
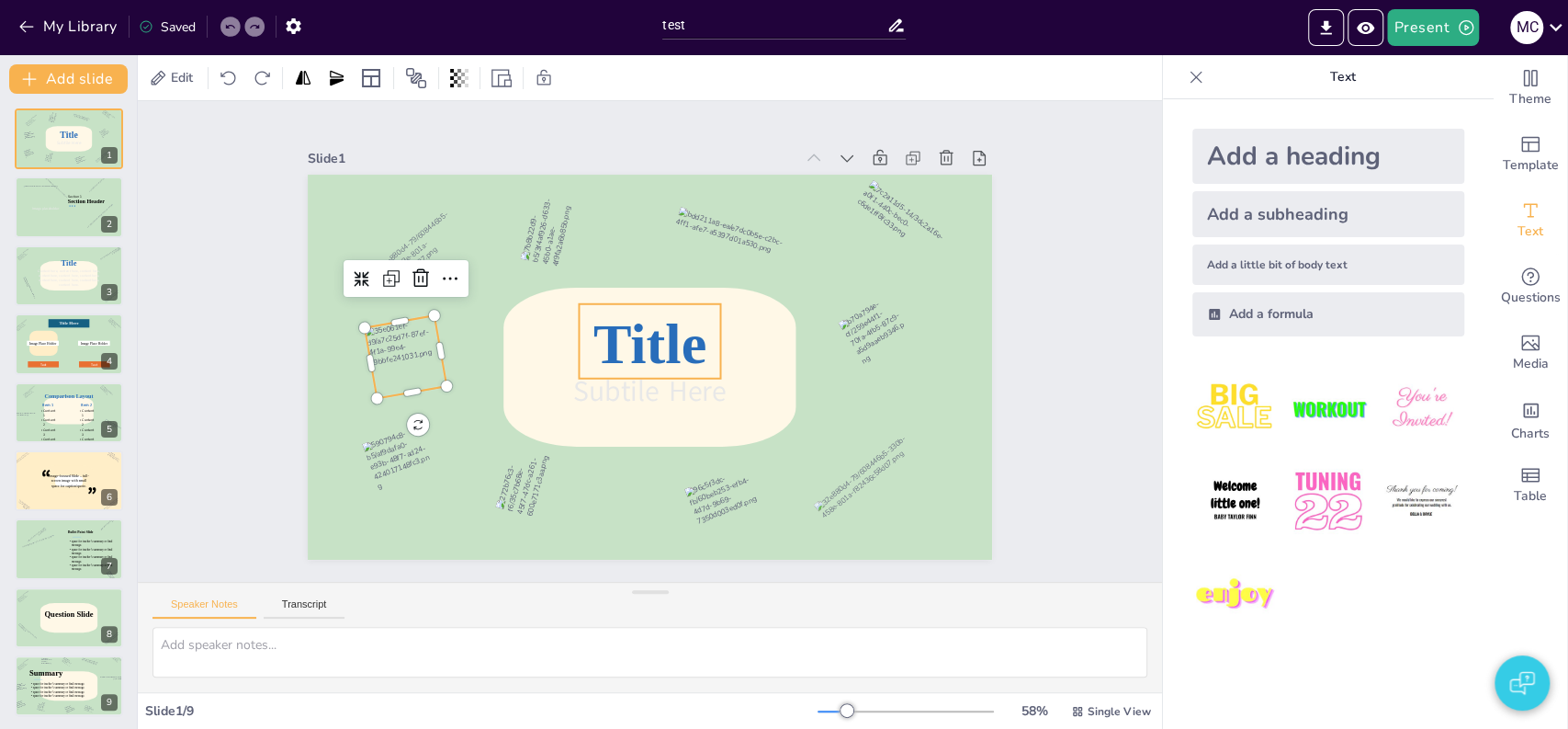
click at [634, 323] on icon at bounding box center [650, 341] width 141 height 74
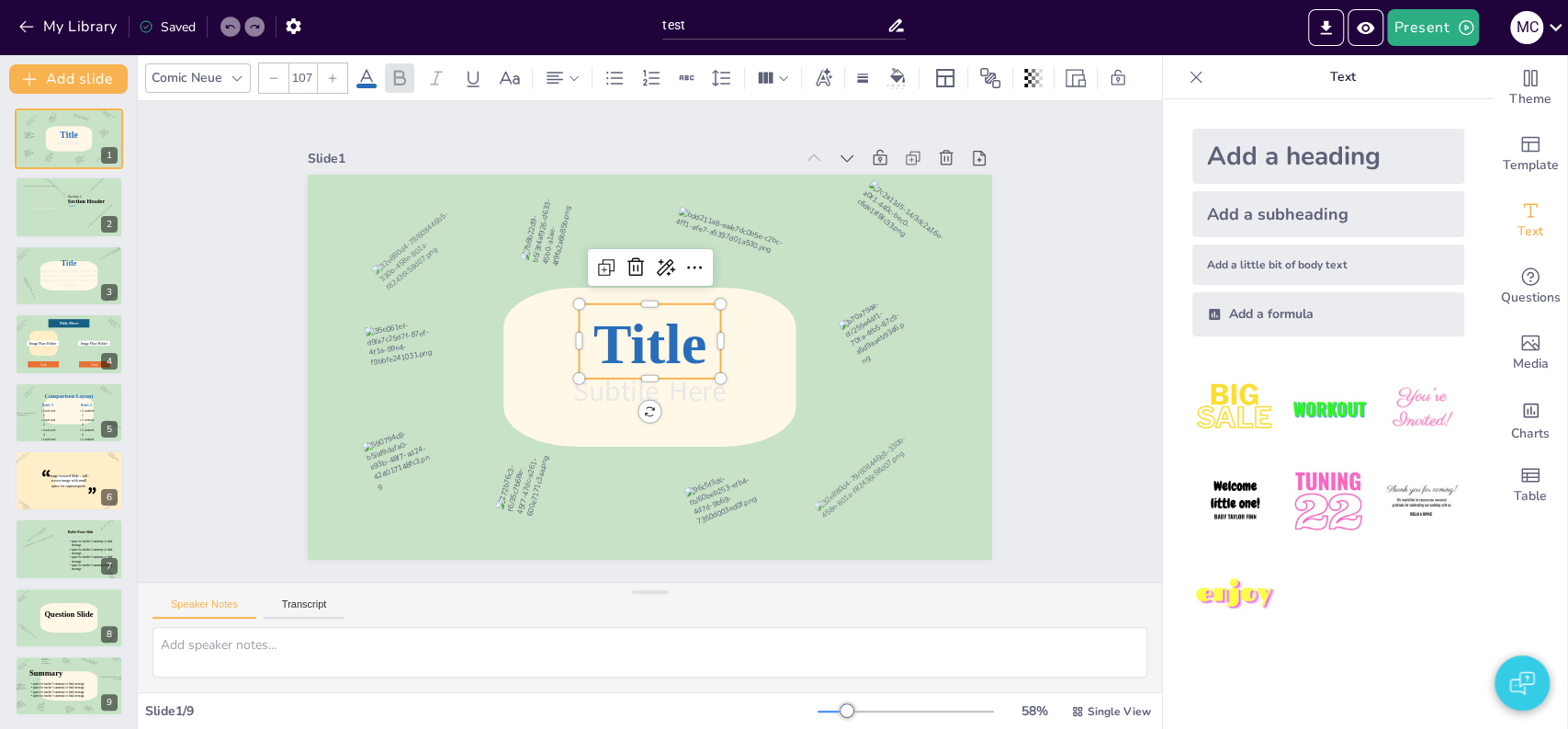
click at [634, 323] on icon at bounding box center [650, 341] width 141 height 74
click at [626, 331] on span "Title" at bounding box center [651, 343] width 113 height 63
click at [235, 370] on div "Slide 1 Subtile Here Title Slide 2 Section Header Image placeholder Section 1 S…" at bounding box center [650, 341] width 1024 height 481
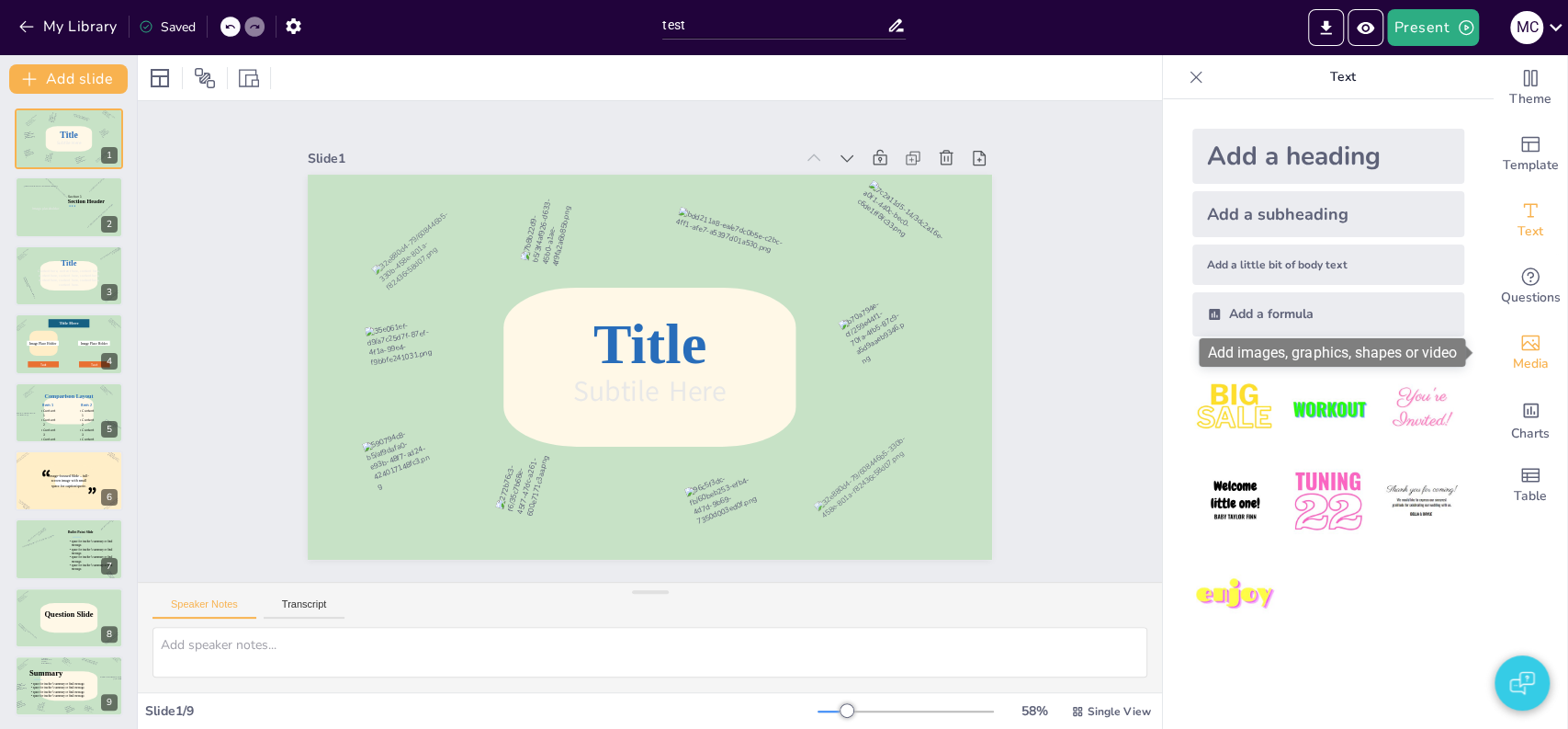
click at [1520, 339] on icon "Add images, graphics, shapes or video" at bounding box center [1531, 343] width 22 height 22
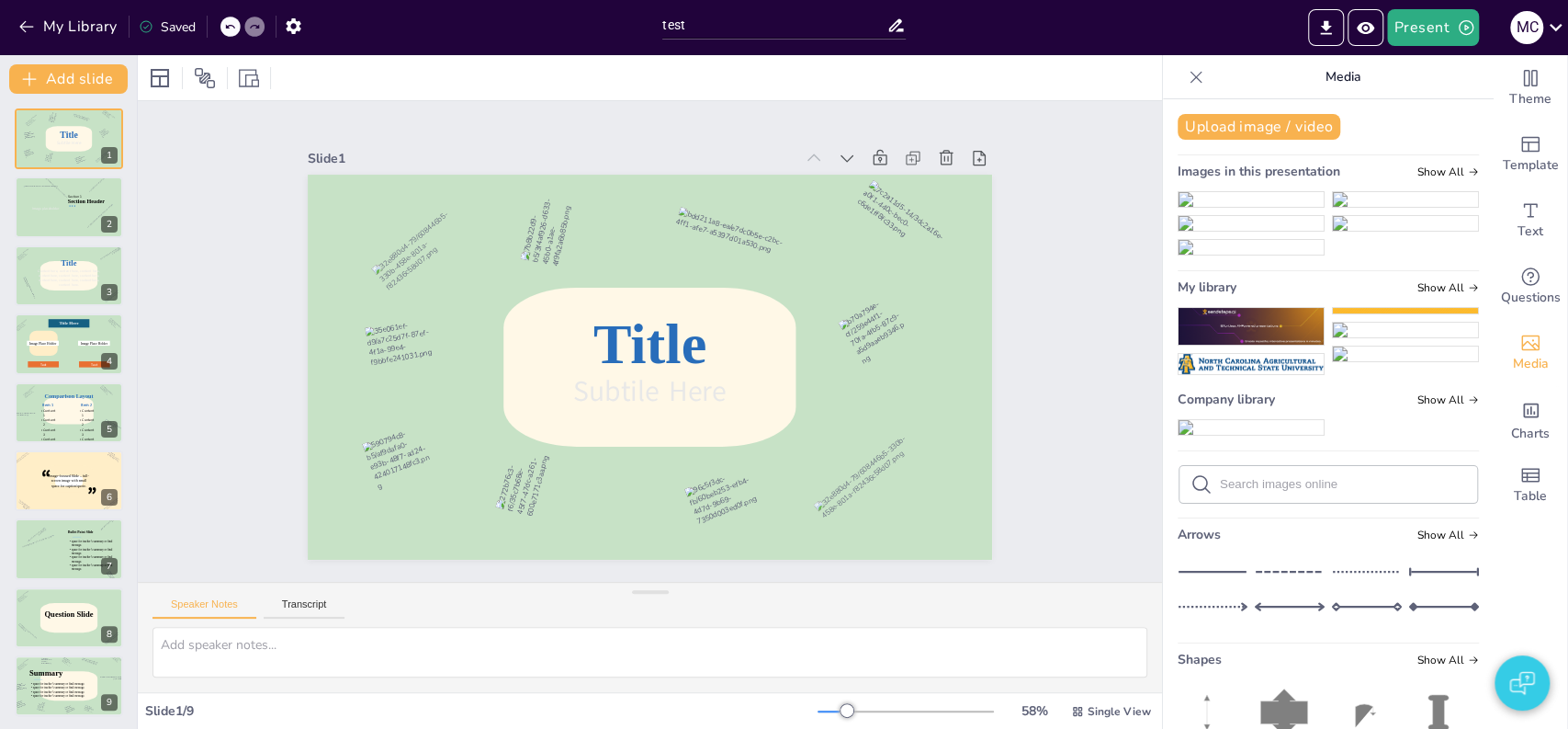
click at [1248, 206] on img at bounding box center [1251, 200] width 145 height 15
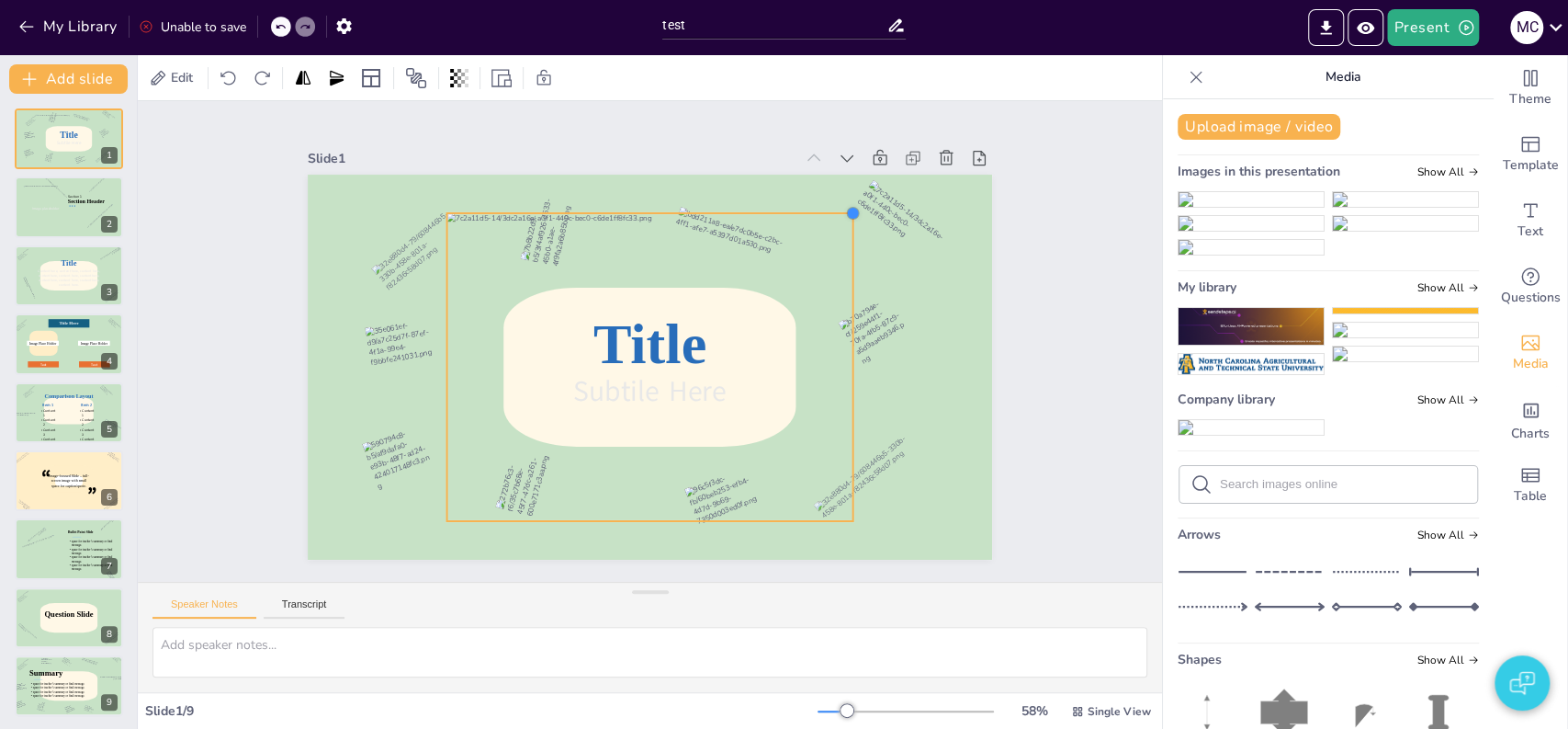
click at [845, 205] on div at bounding box center [852, 213] width 15 height 15
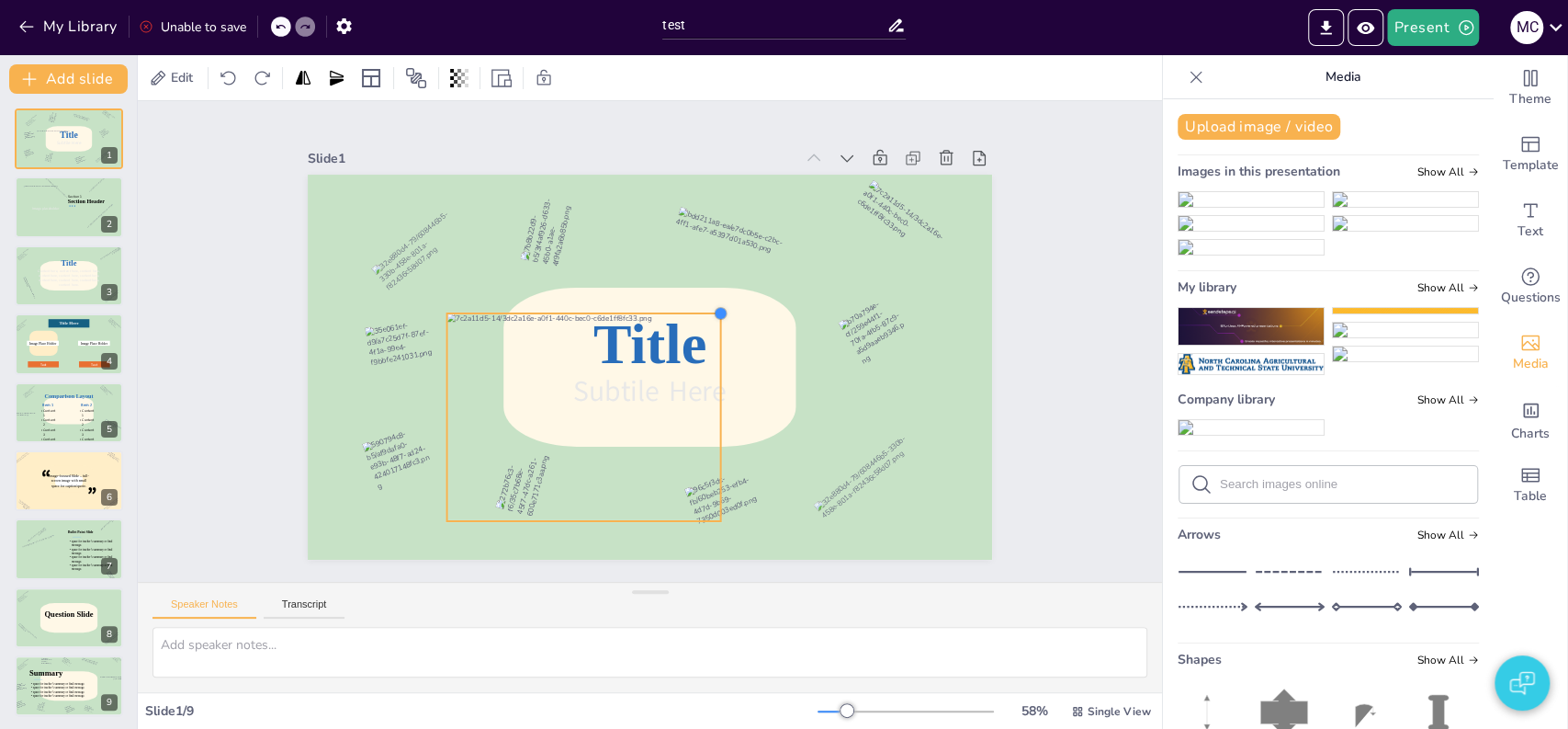
drag, startPoint x: 836, startPoint y: 203, endPoint x: 612, endPoint y: 320, distance: 252.7
click at [612, 320] on div "Title Subtile Here" at bounding box center [650, 367] width 684 height 385
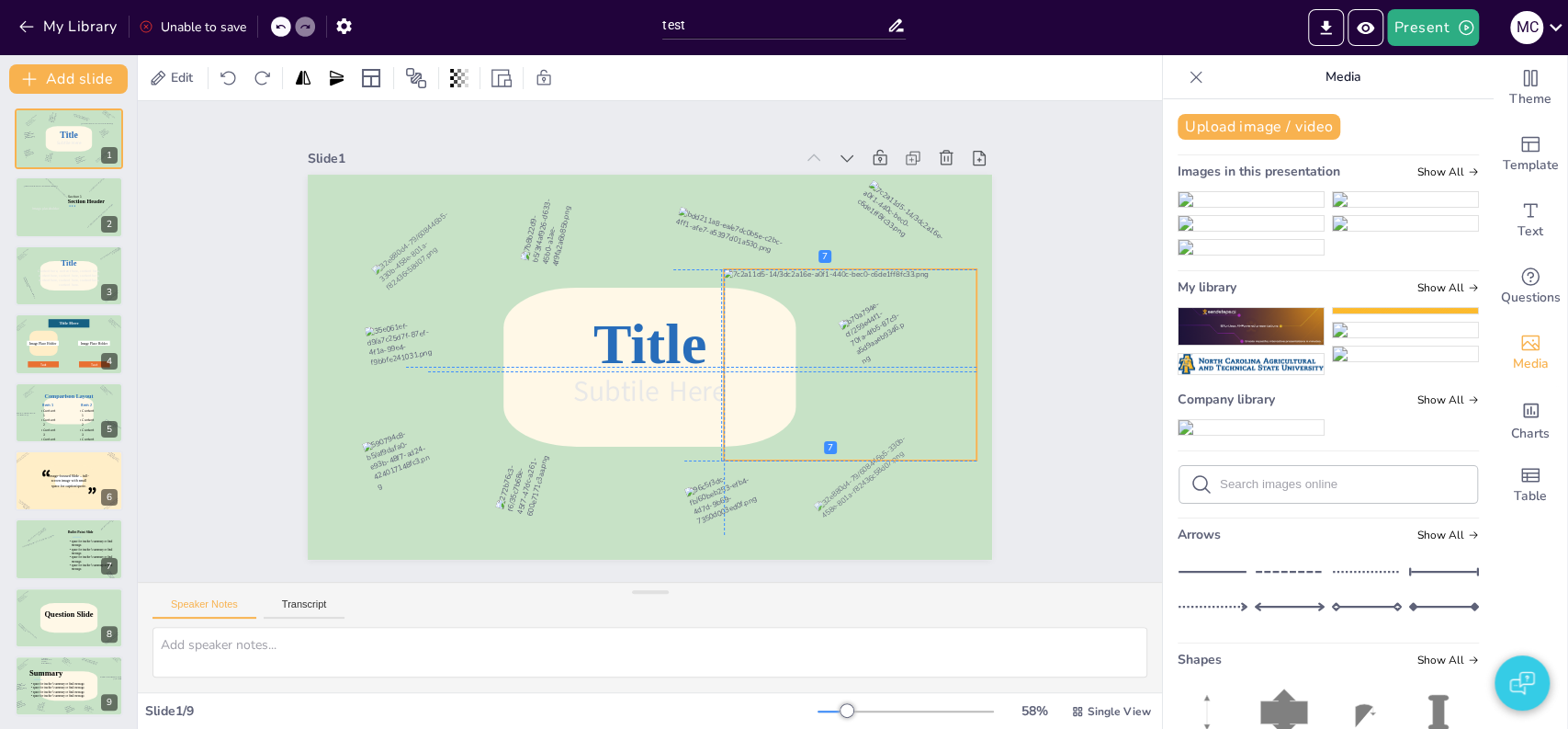
drag, startPoint x: 596, startPoint y: 351, endPoint x: 878, endPoint y: 287, distance: 289.2
click at [878, 287] on div at bounding box center [850, 365] width 252 height 192
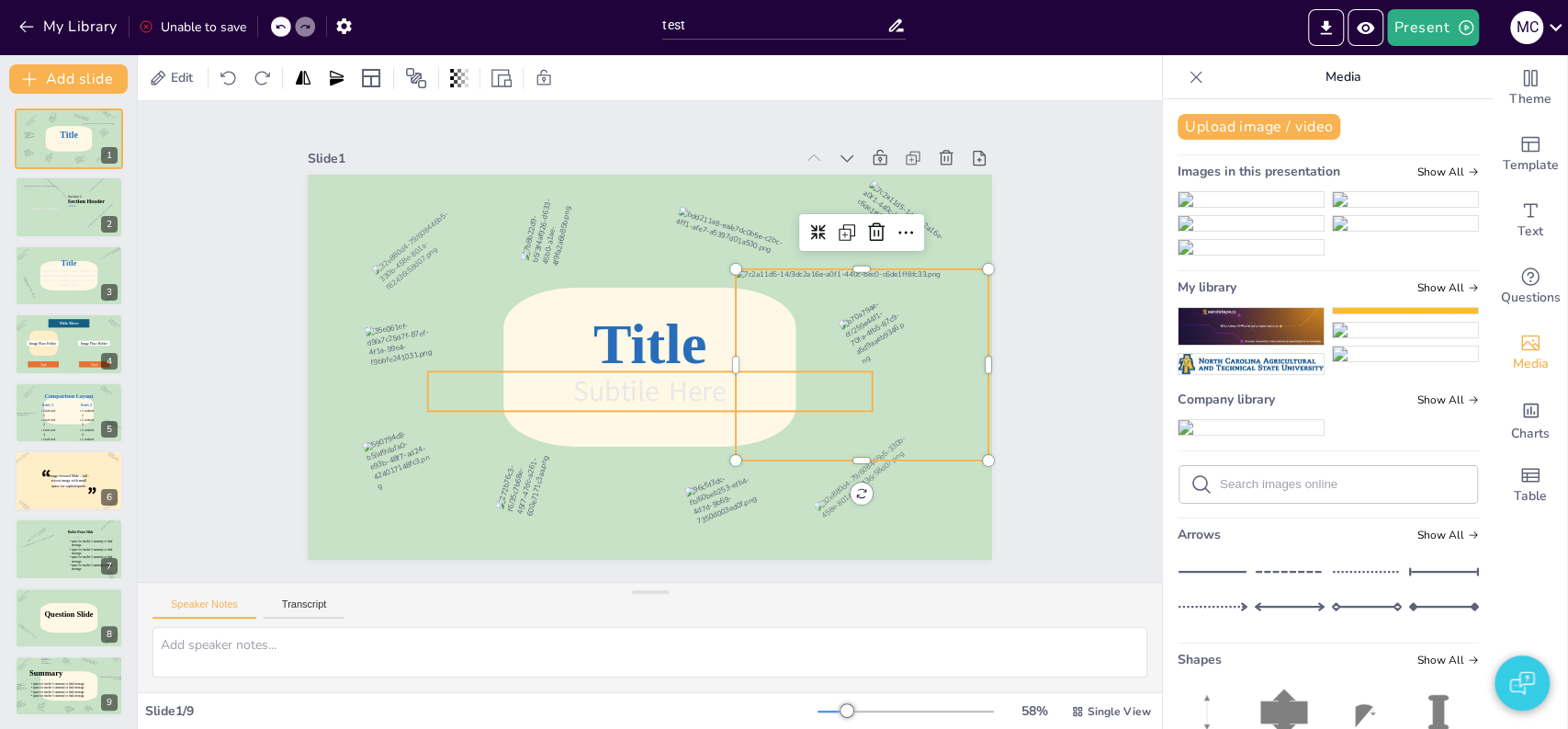
click at [639, 345] on icon at bounding box center [650, 344] width 141 height 80
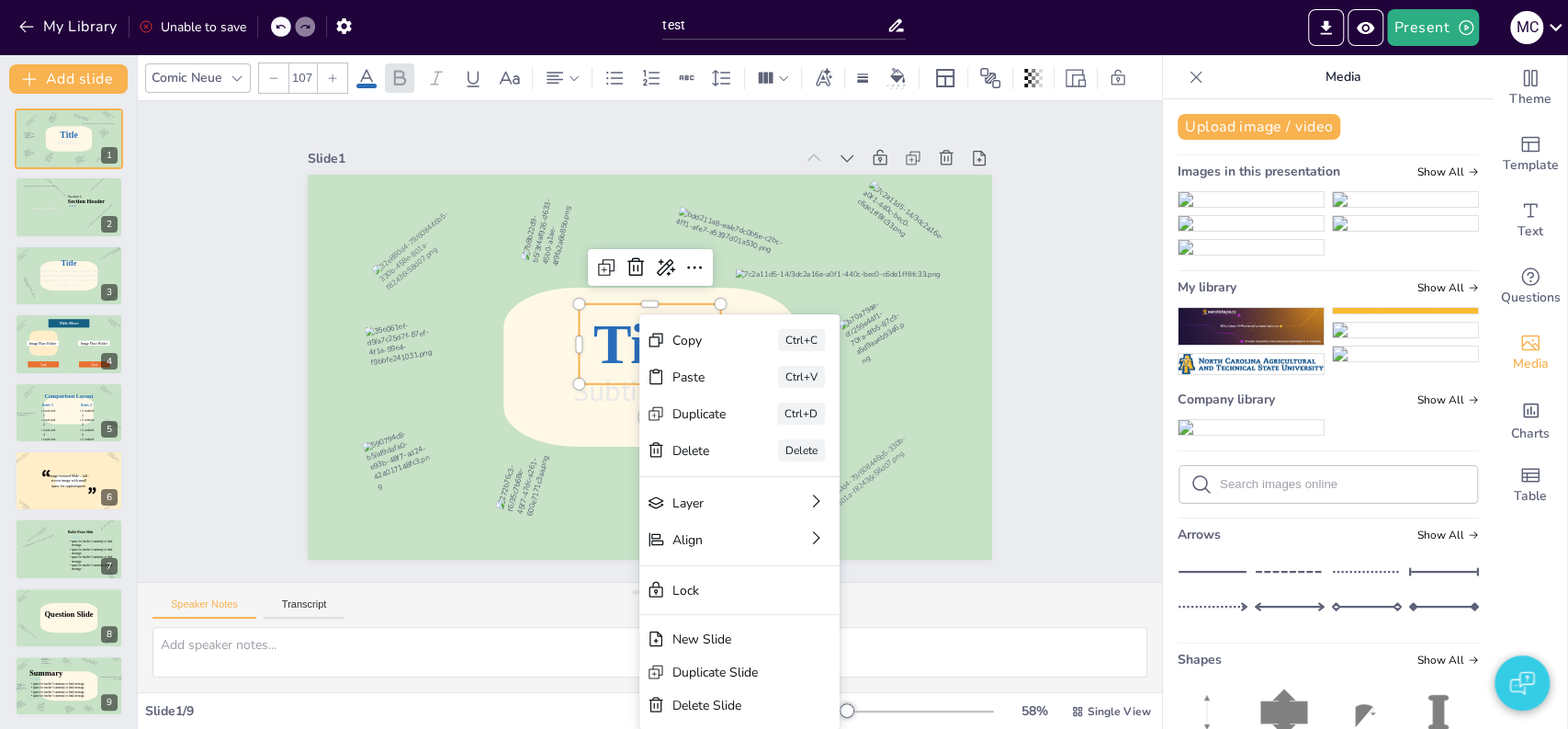
click at [604, 337] on icon at bounding box center [650, 344] width 149 height 95
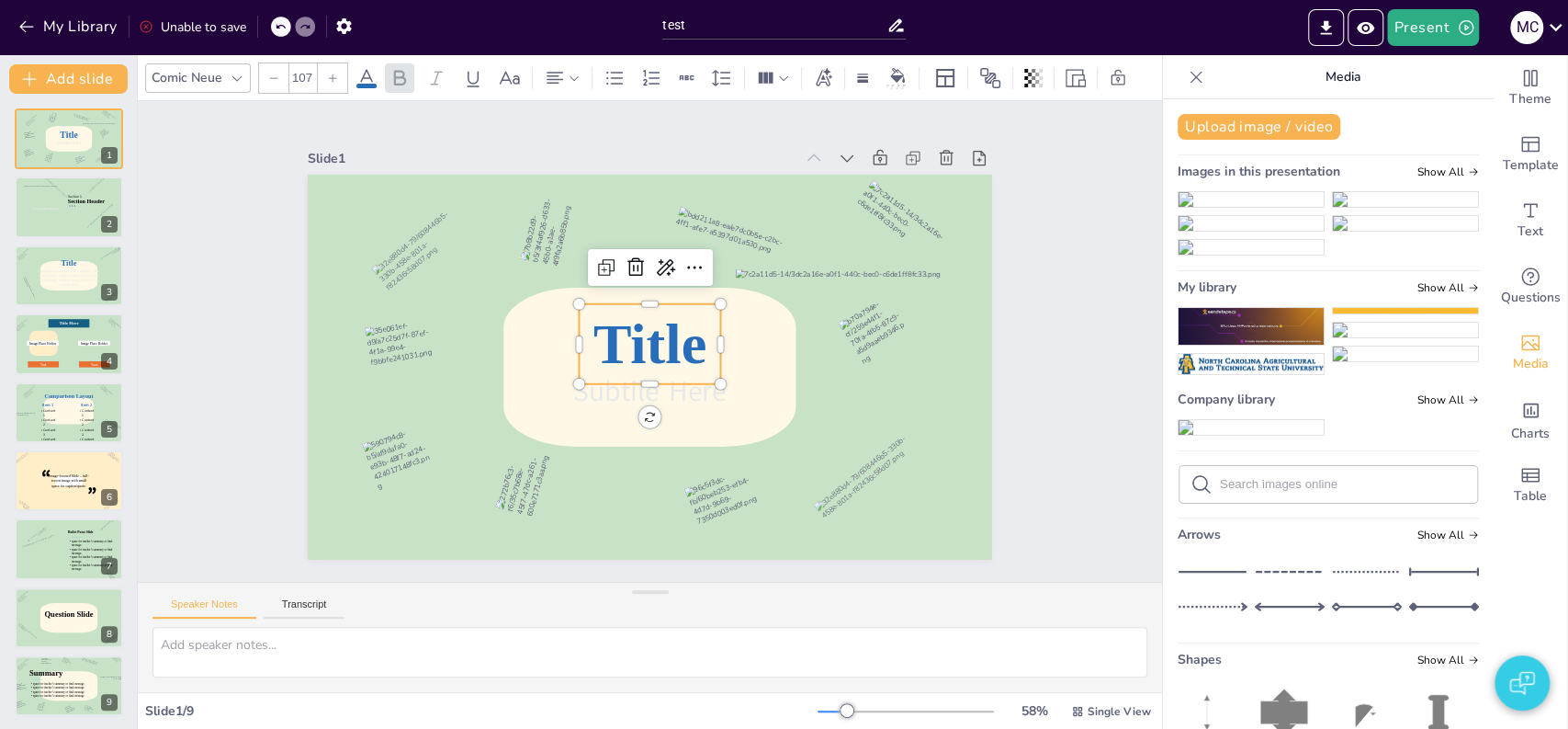
click at [642, 339] on icon at bounding box center [650, 344] width 141 height 80
click at [642, 339] on span "Title" at bounding box center [650, 343] width 120 height 74
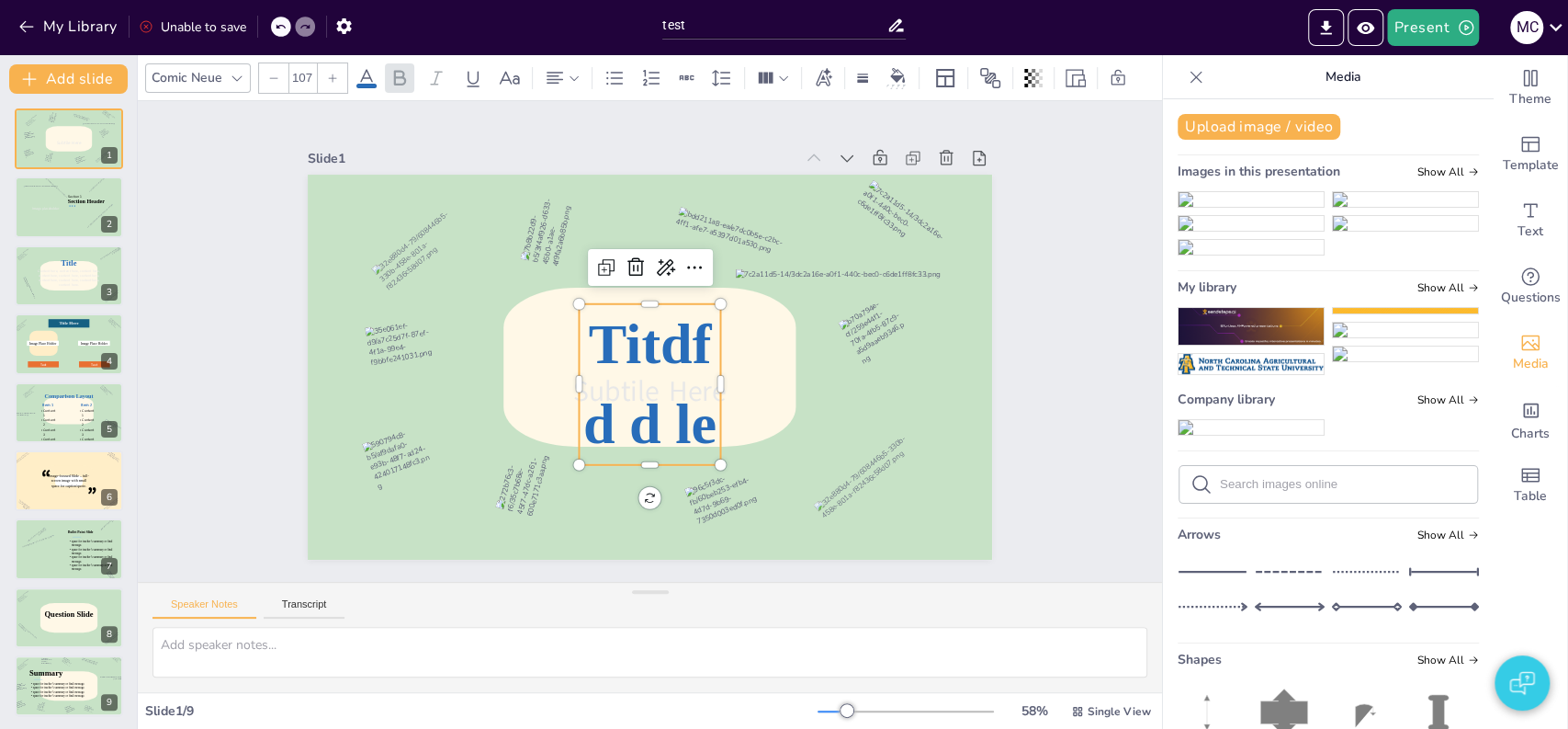
click at [145, 274] on div "Slide 1 Subtile Here Titdfd d le Slide 2 Section Header Image placeholder Secti…" at bounding box center [650, 341] width 1024 height 481
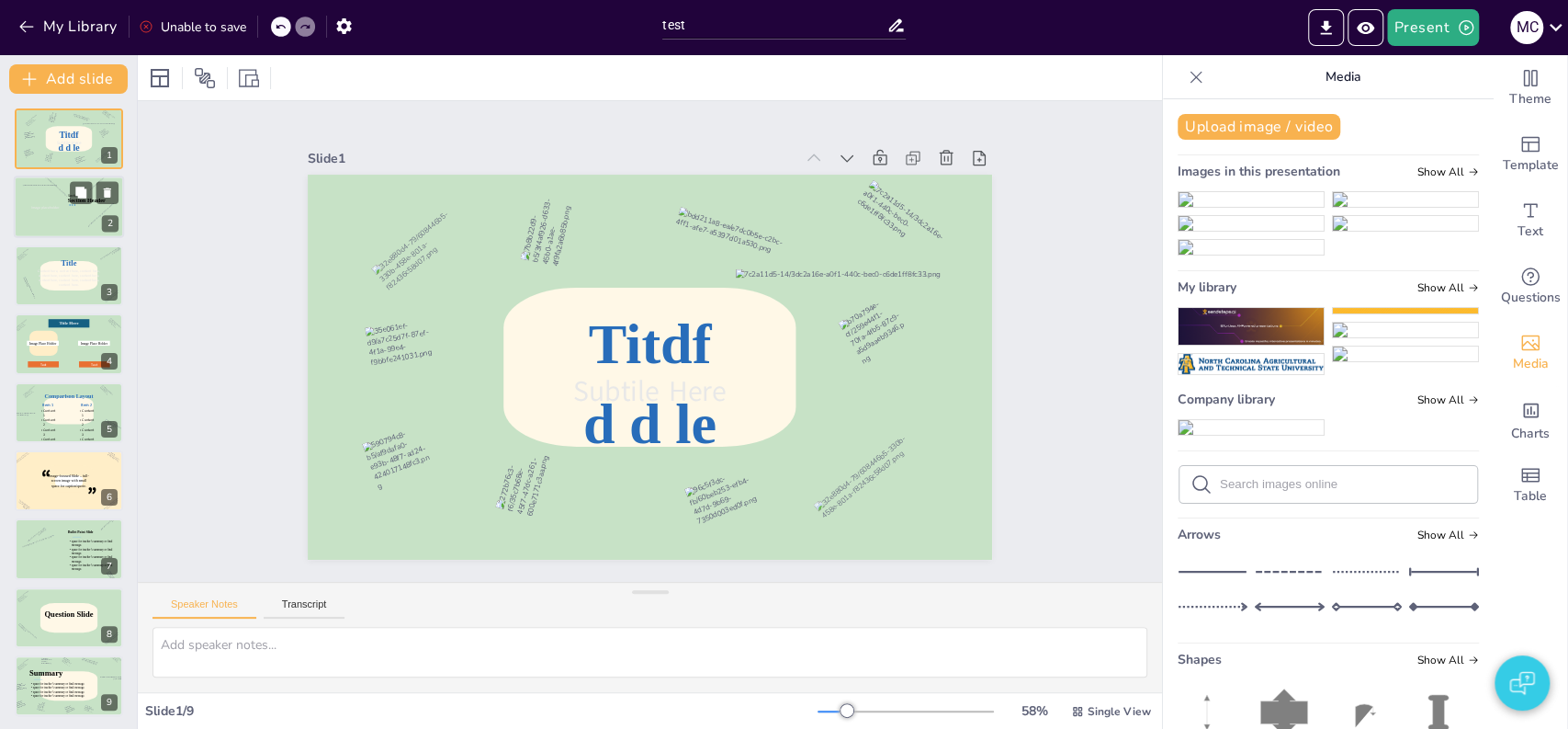
click at [61, 222] on div at bounding box center [44, 206] width 43 height 43
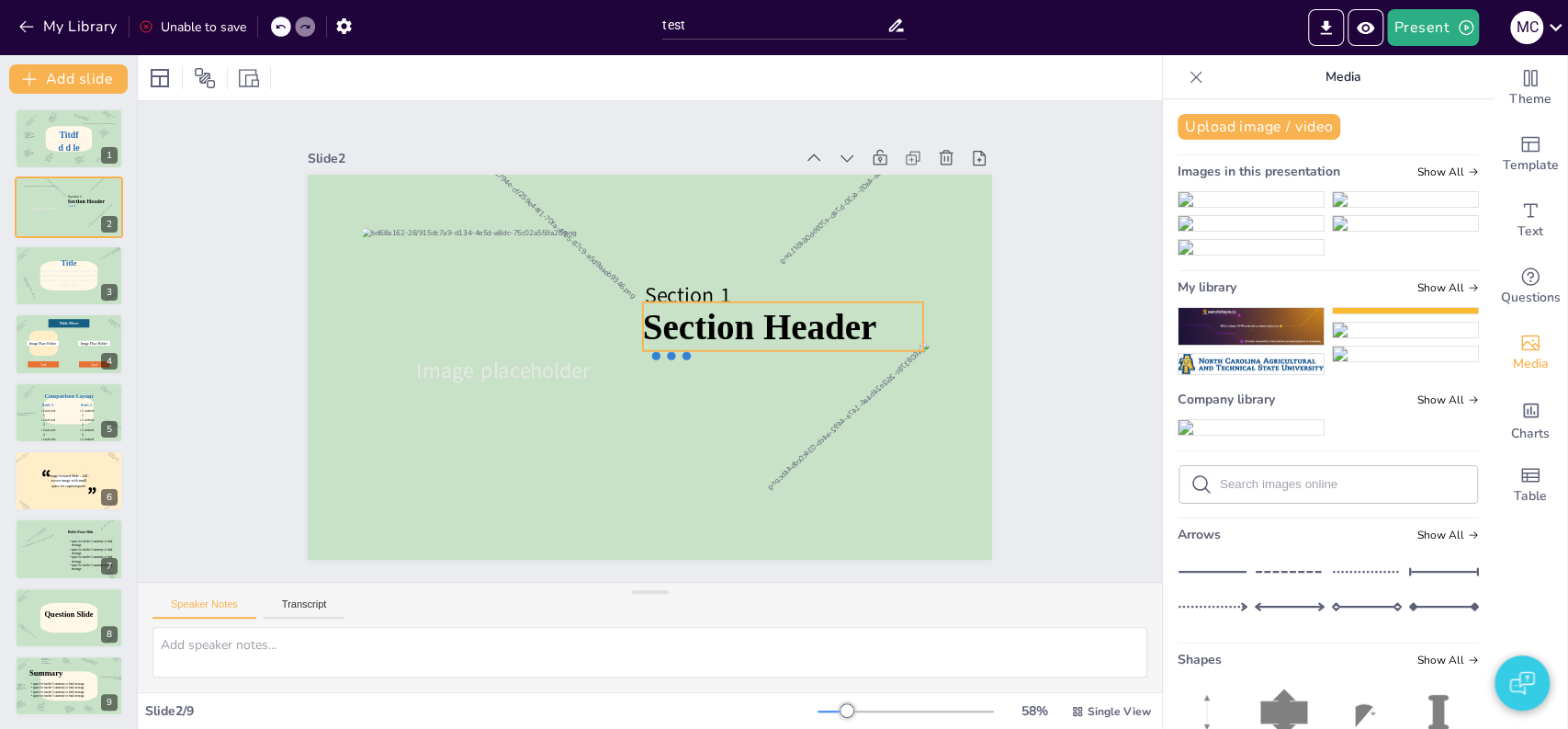
click at [684, 322] on icon at bounding box center [784, 339] width 283 height 77
click at [684, 322] on icon at bounding box center [783, 326] width 280 height 48
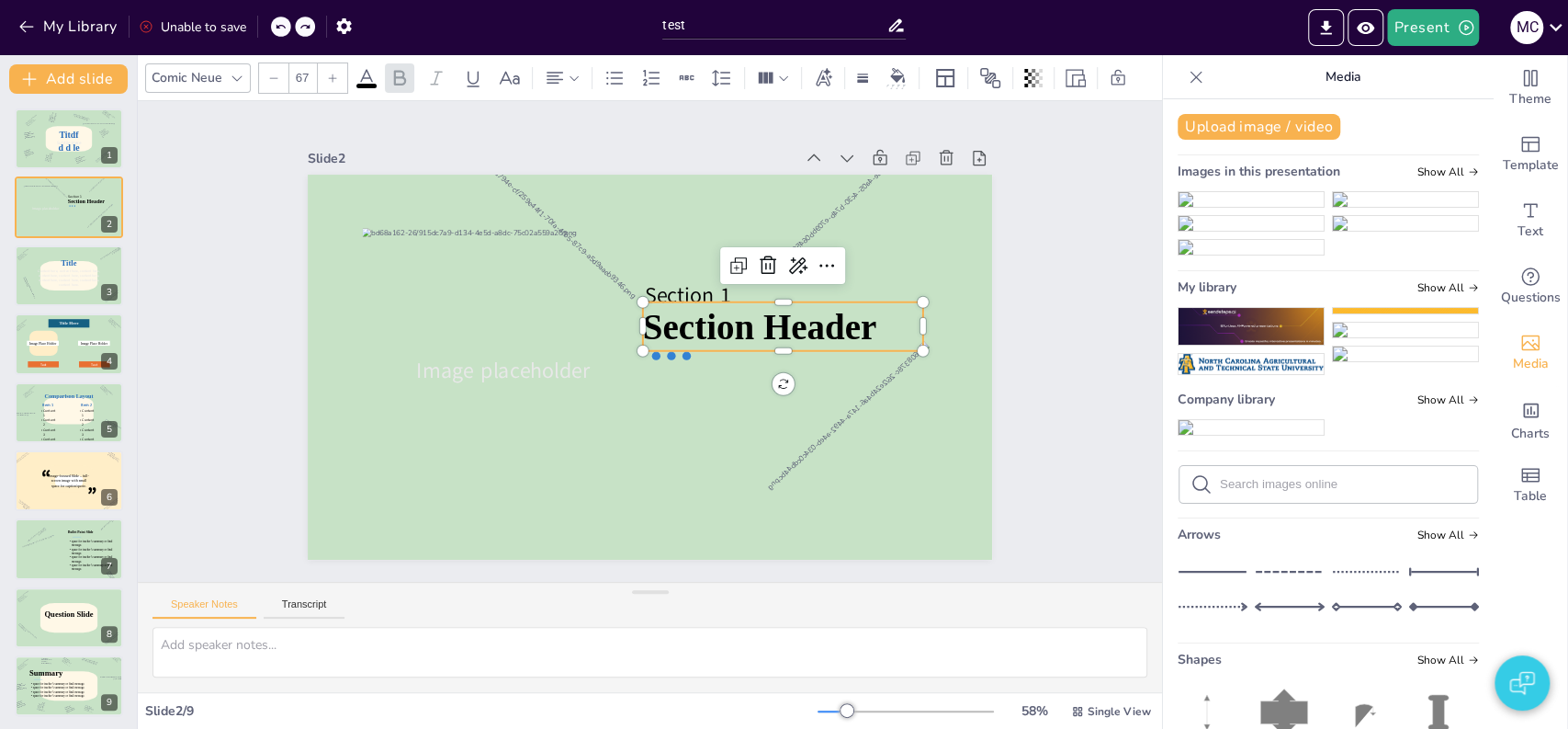
click at [714, 322] on icon at bounding box center [783, 326] width 280 height 48
click at [751, 322] on icon at bounding box center [783, 326] width 280 height 48
click at [723, 314] on icon at bounding box center [783, 326] width 280 height 48
click at [713, 320] on icon at bounding box center [783, 326] width 280 height 48
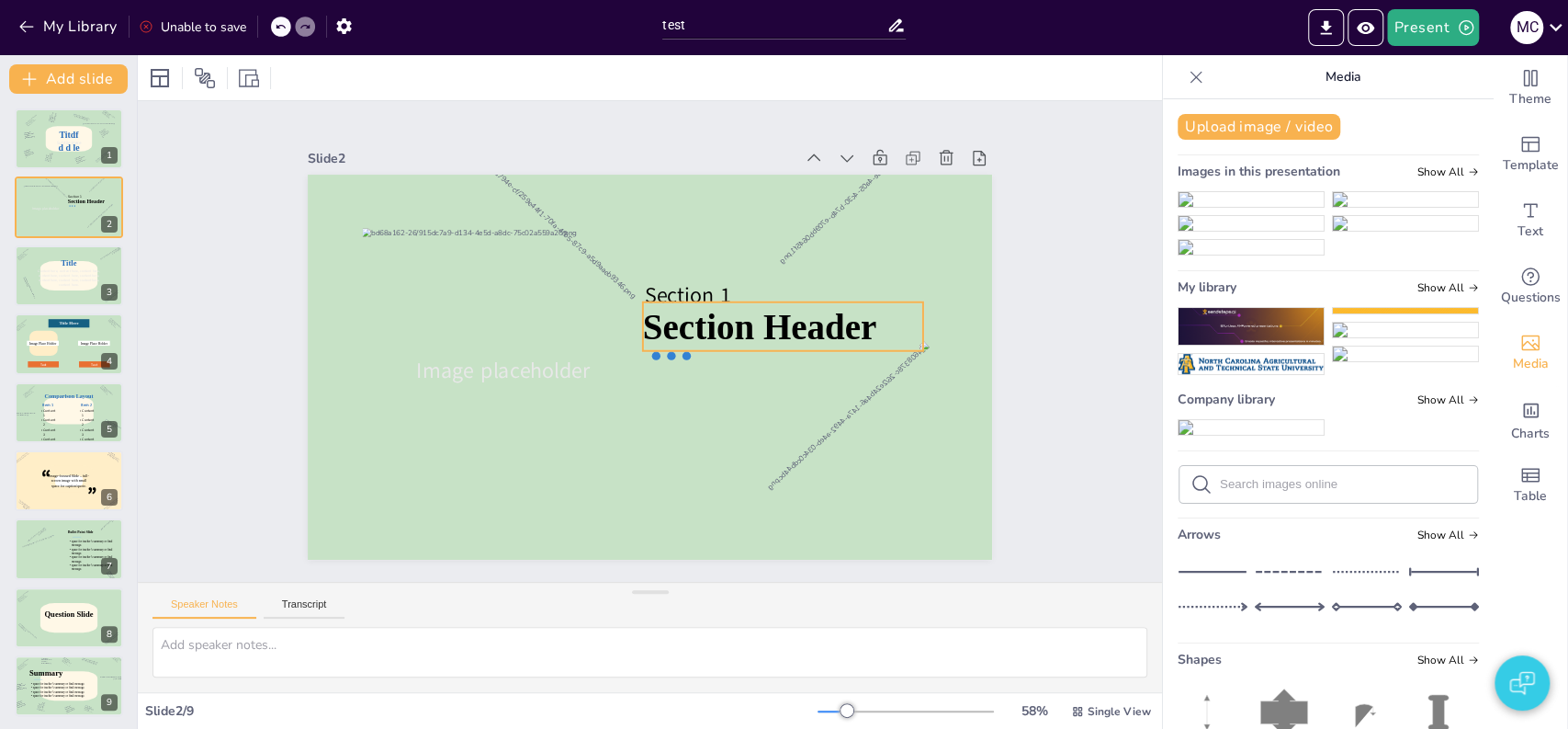
click at [746, 312] on icon at bounding box center [783, 326] width 280 height 48
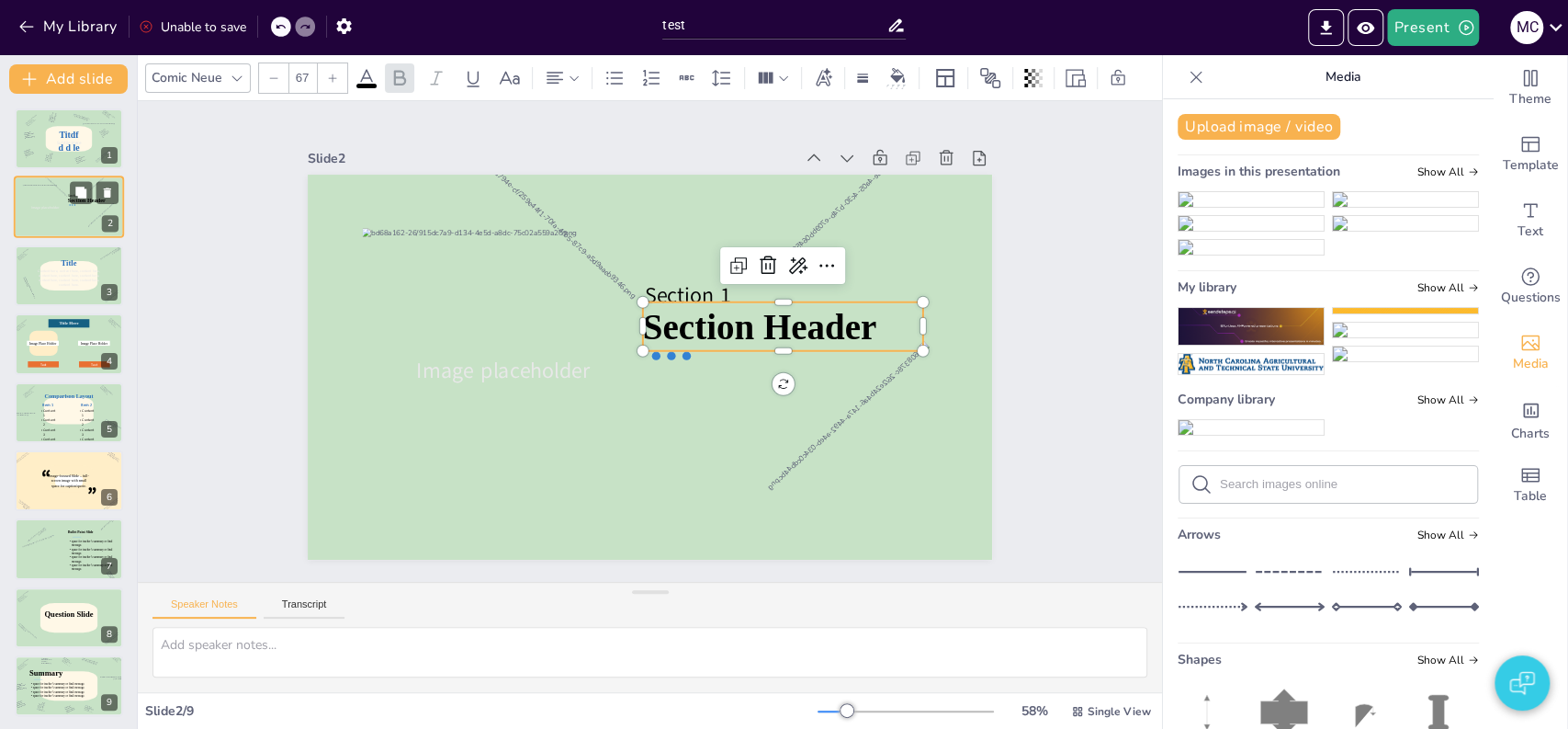
click at [78, 219] on div at bounding box center [69, 207] width 111 height 62
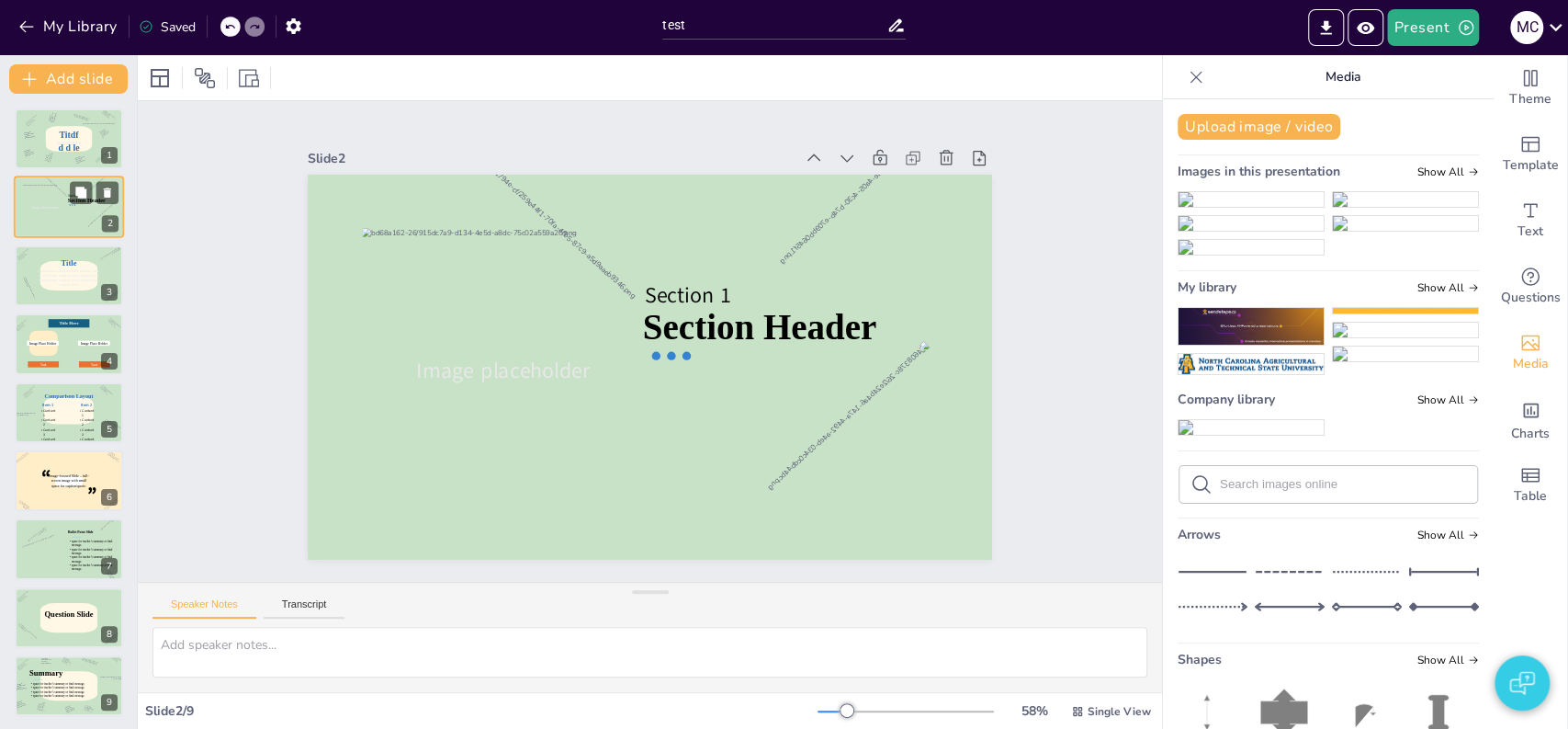
click at [78, 219] on div at bounding box center [69, 207] width 111 height 62
click at [77, 30] on button "My Library" at bounding box center [70, 27] width 112 height 30
